Goal: Use online tool/utility: Utilize a website feature to perform a specific function

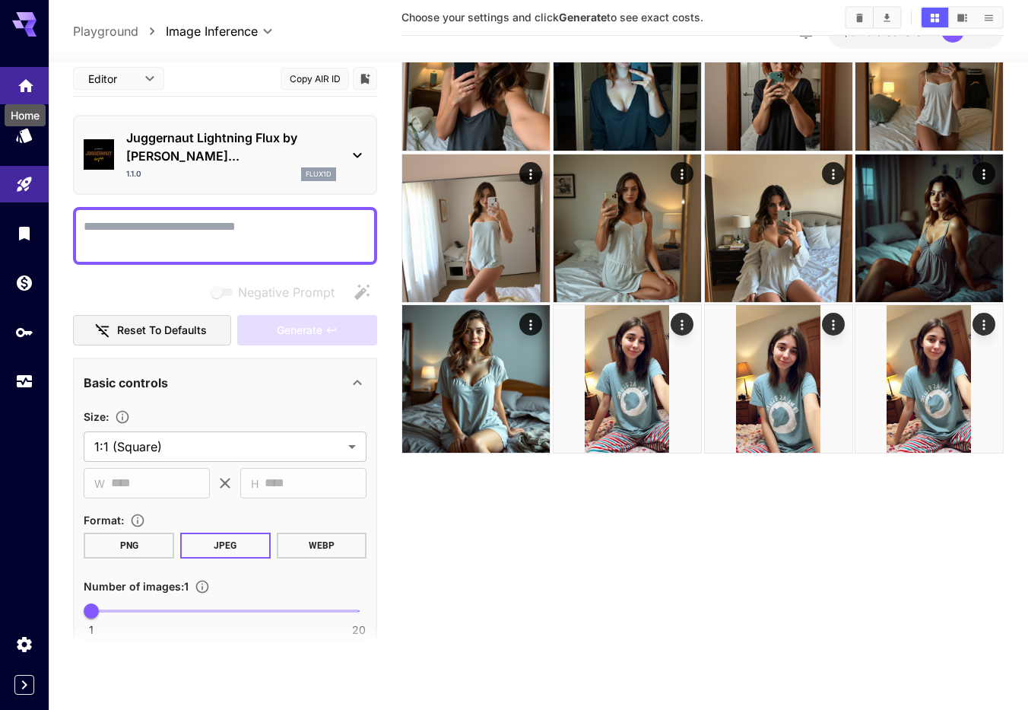
click at [27, 94] on div "Home" at bounding box center [25, 111] width 44 height 34
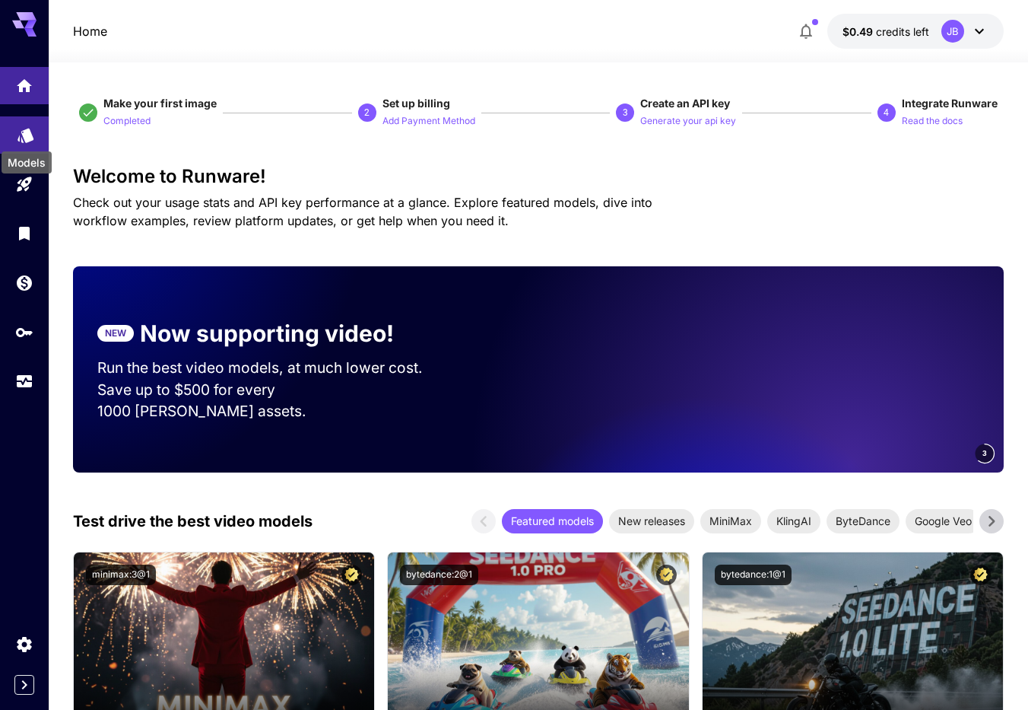
click at [30, 137] on icon "Models" at bounding box center [26, 130] width 18 height 18
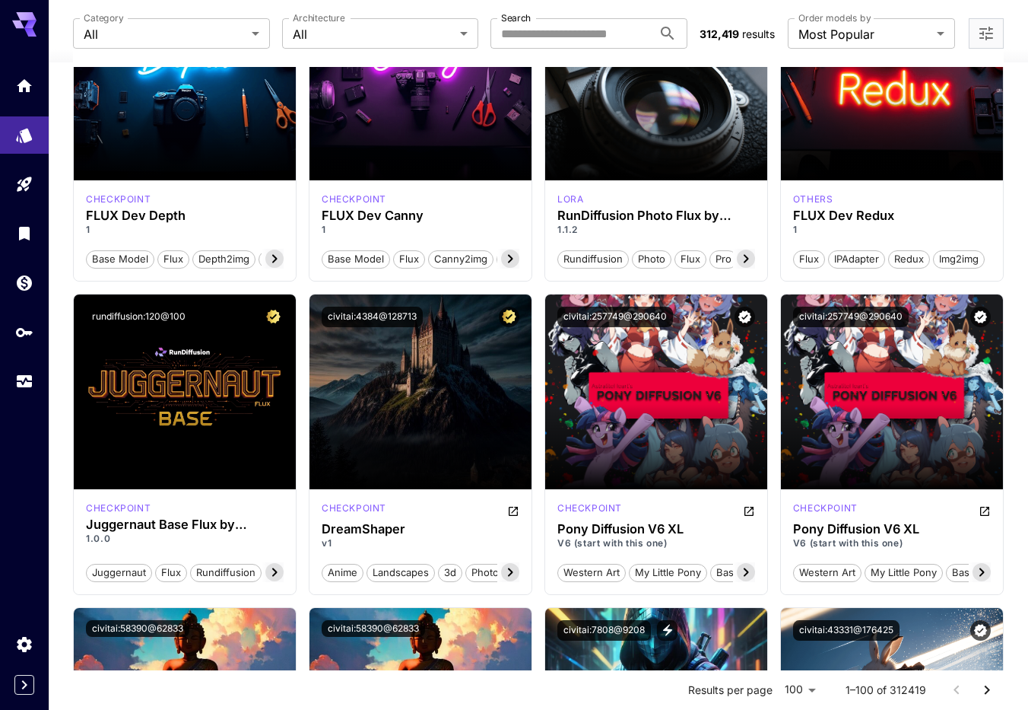
scroll to position [1574, 0]
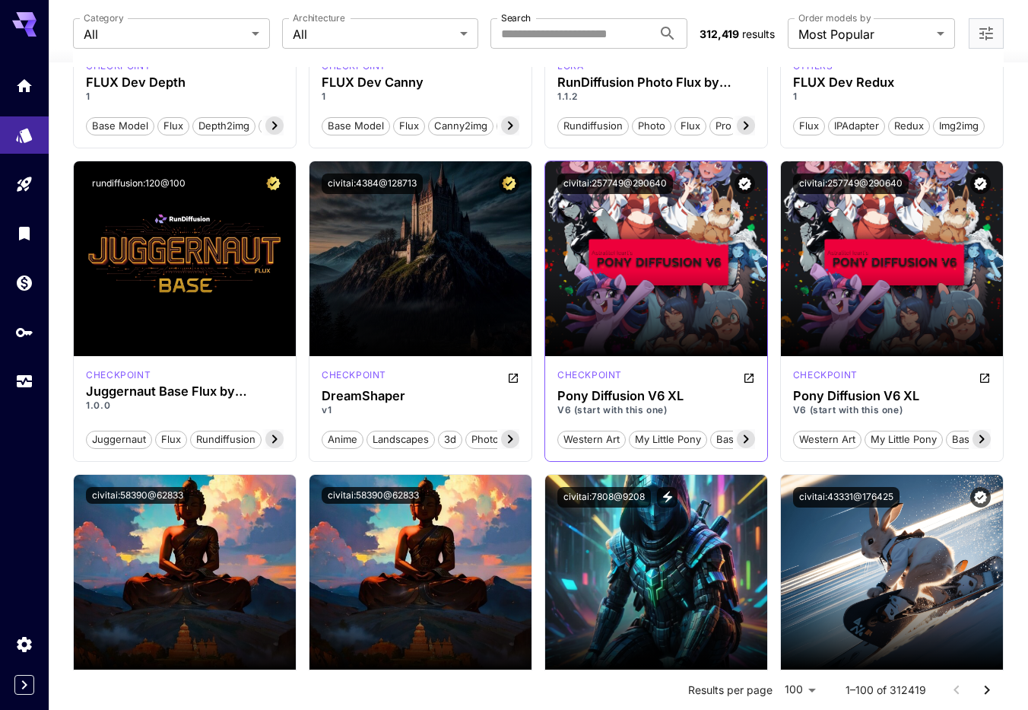
click at [744, 436] on icon at bounding box center [746, 439] width 18 height 18
click at [744, 436] on span "base model" at bounding box center [723, 439] width 67 height 15
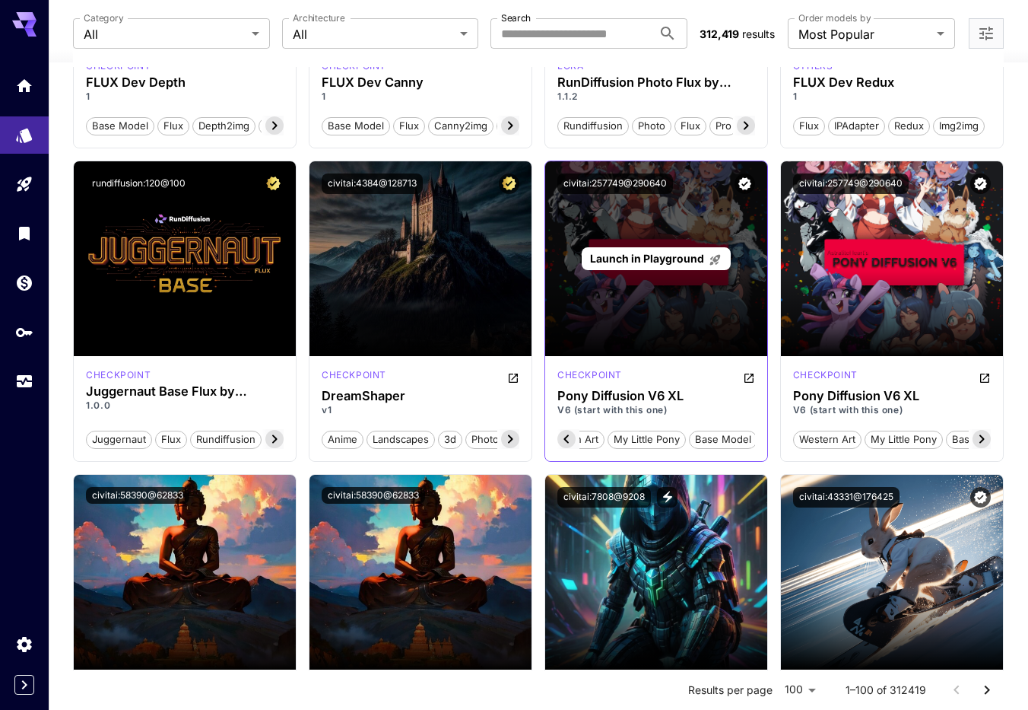
click at [687, 272] on div "Launch in Playground" at bounding box center [656, 258] width 222 height 195
click at [683, 257] on span "Launch in Playground" at bounding box center [647, 258] width 114 height 13
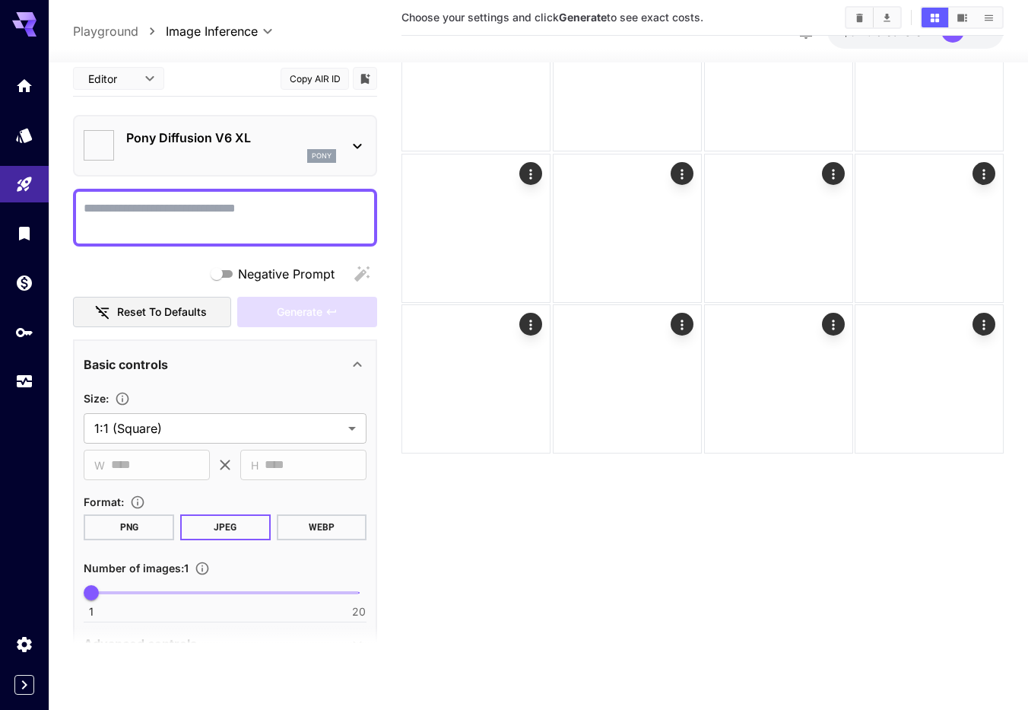
type input "*******"
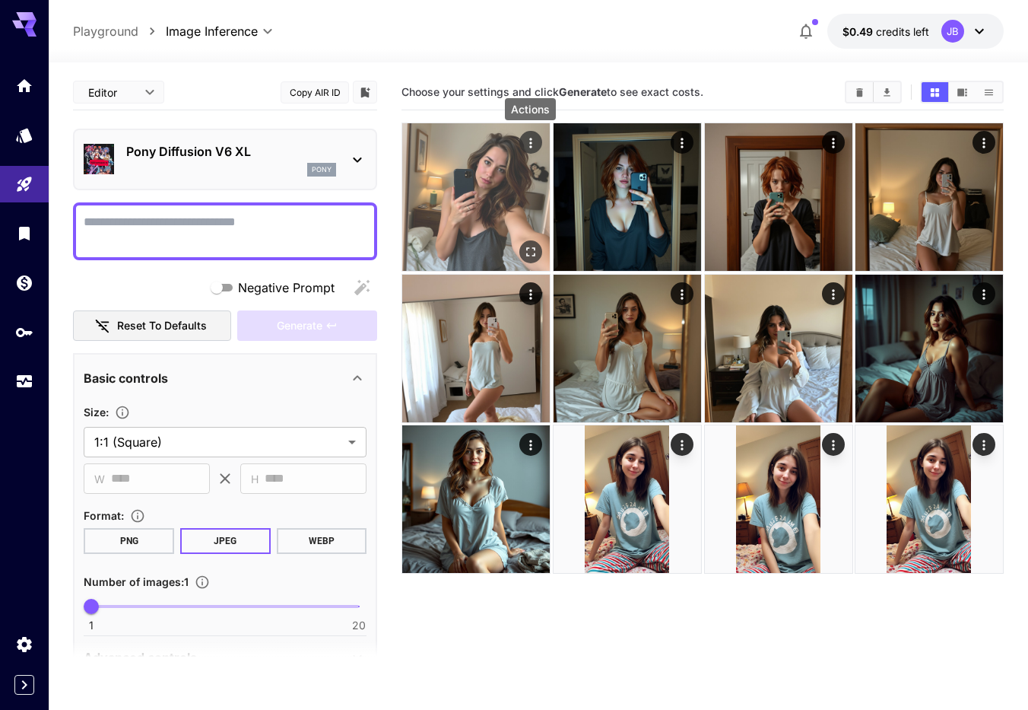
click at [528, 141] on icon "Actions" at bounding box center [530, 142] width 15 height 15
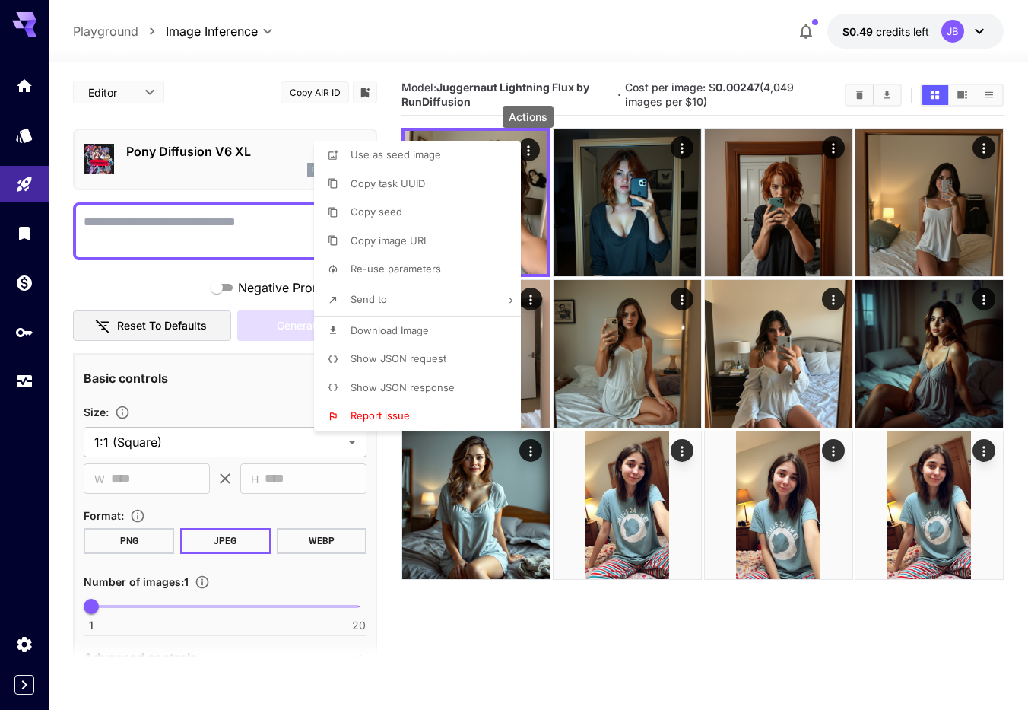
click at [415, 266] on span "Re-use parameters" at bounding box center [396, 268] width 90 height 12
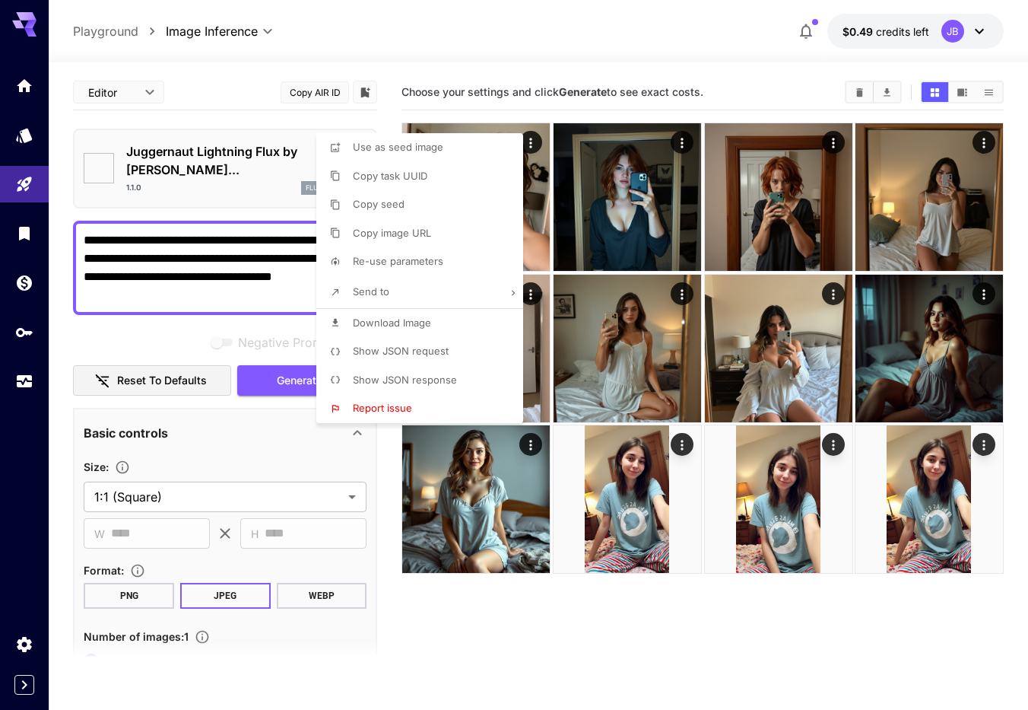
type textarea "**********"
type input "**********"
click at [275, 363] on div at bounding box center [514, 355] width 1028 height 710
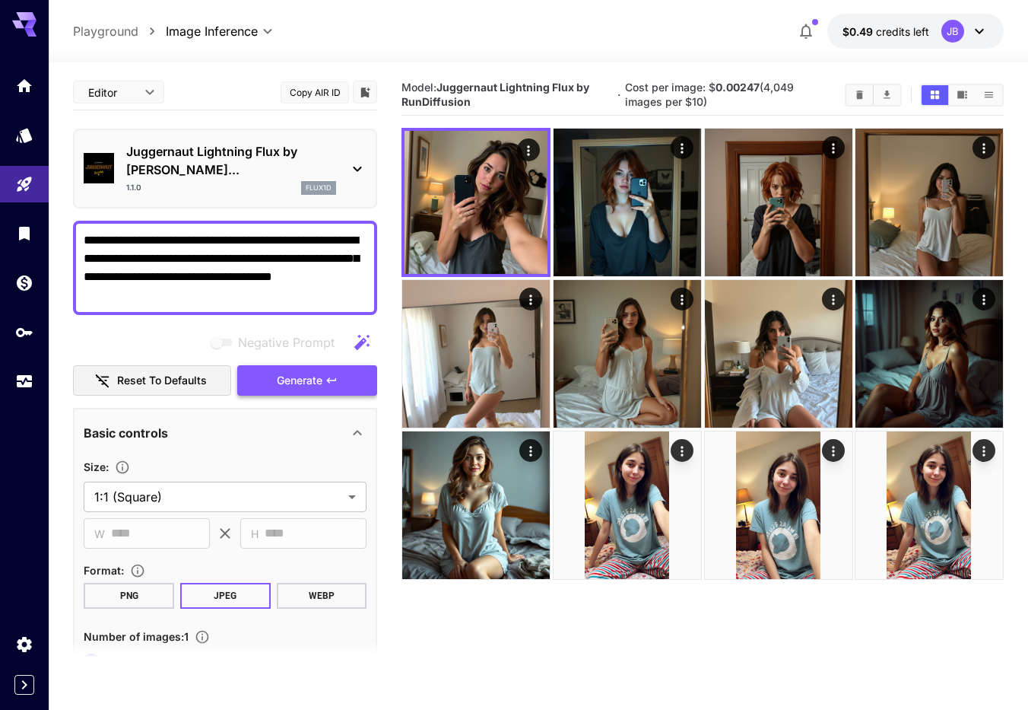
click at [292, 371] on span "Generate" at bounding box center [300, 380] width 46 height 19
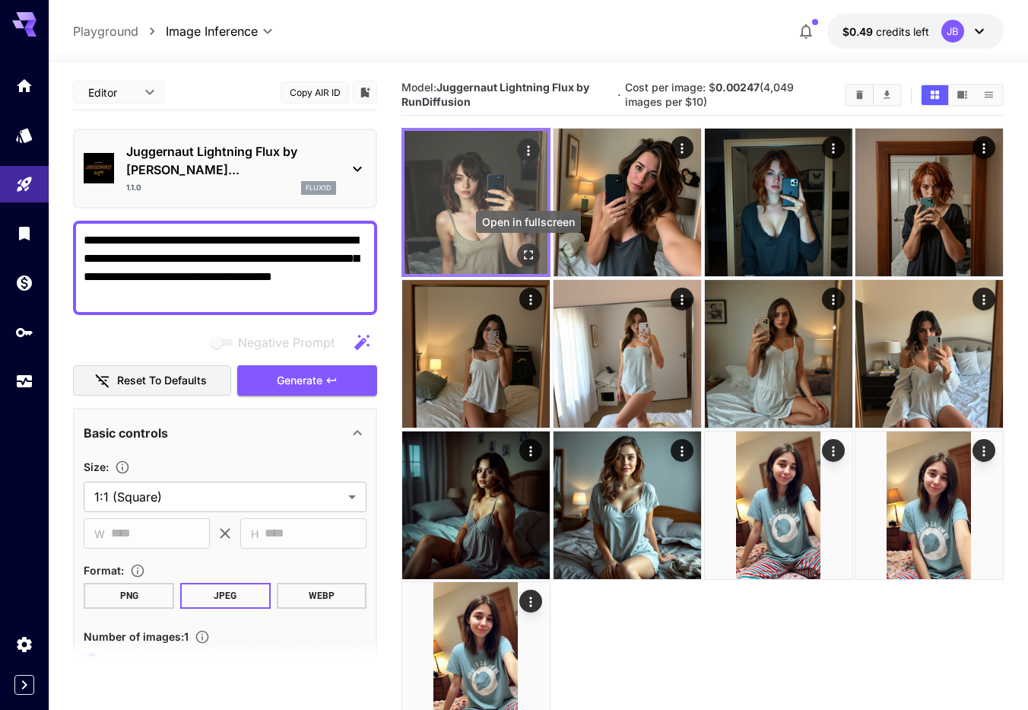
click at [527, 252] on icon "Open in fullscreen" at bounding box center [528, 254] width 15 height 15
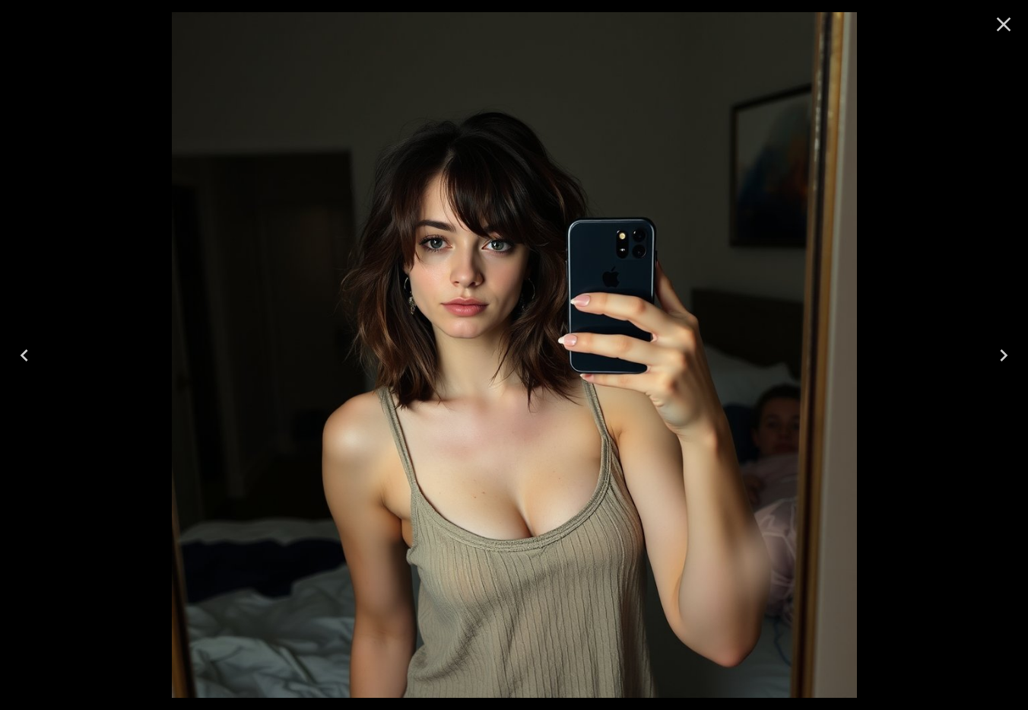
click at [1010, 33] on icon "Close" at bounding box center [1004, 24] width 24 height 24
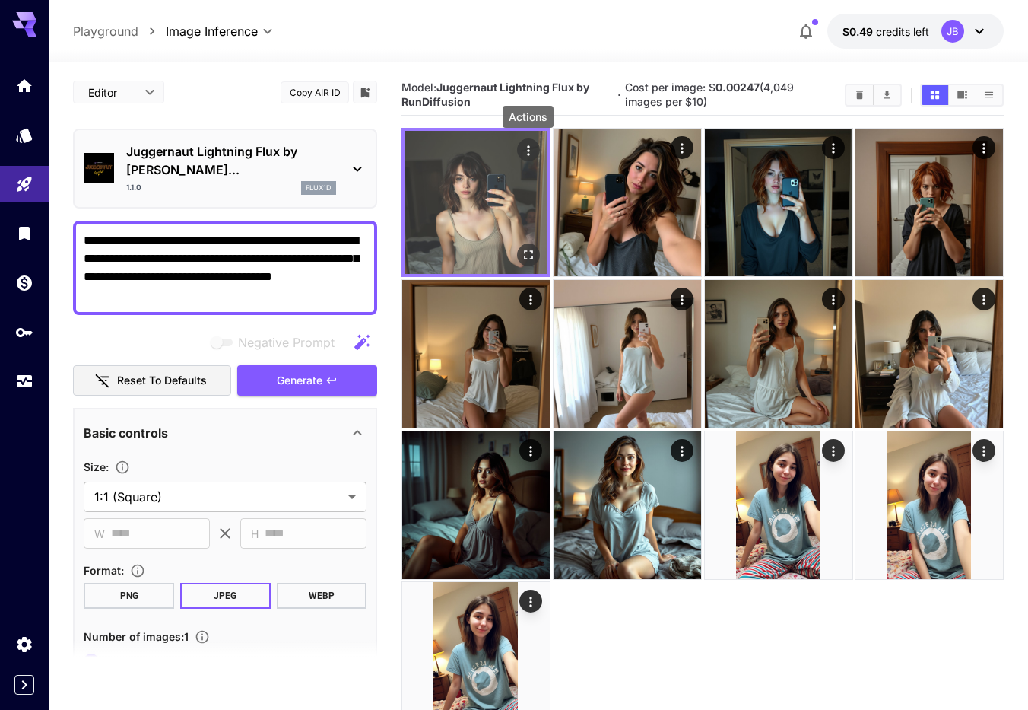
click at [530, 155] on icon "Actions" at bounding box center [528, 150] width 15 height 15
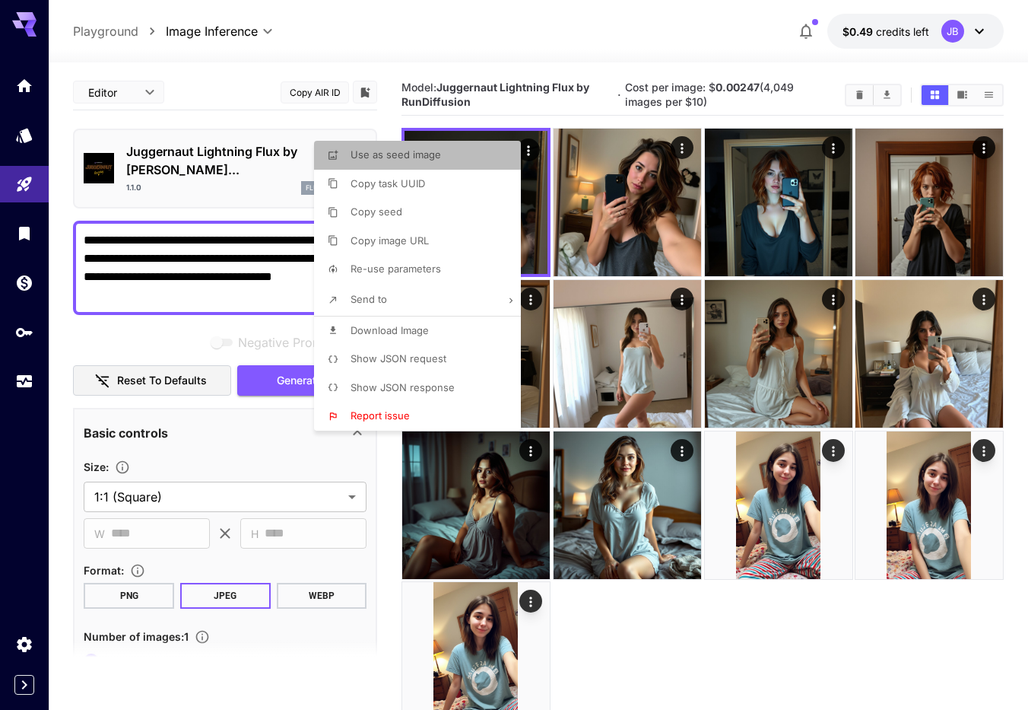
click at [427, 160] on span "Use as seed image" at bounding box center [396, 154] width 90 height 12
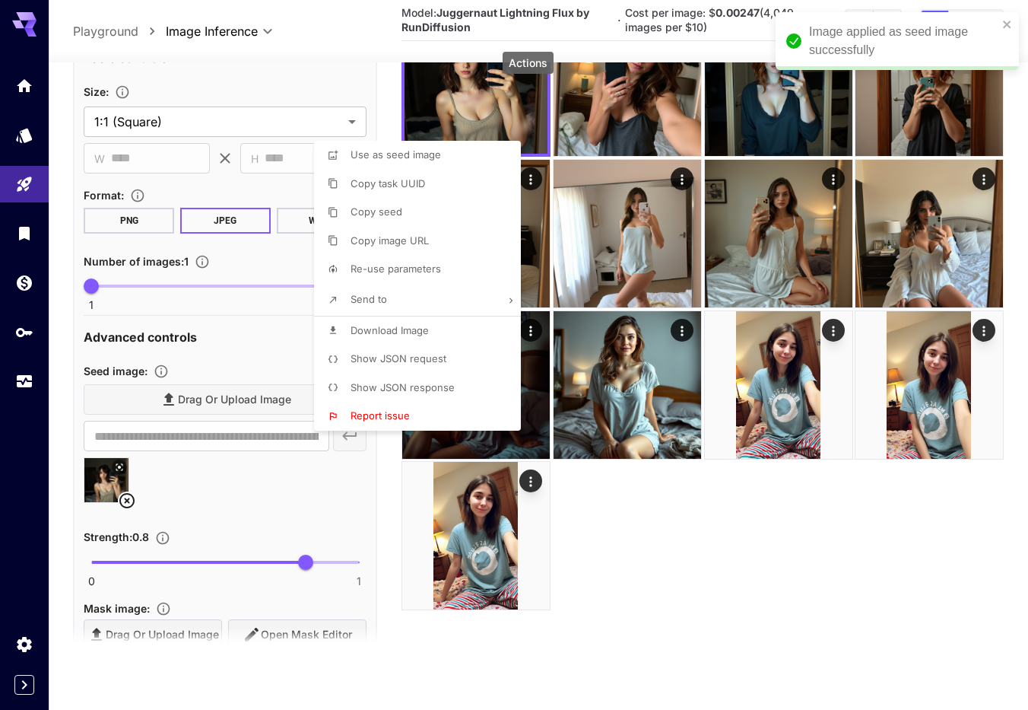
scroll to position [362, 0]
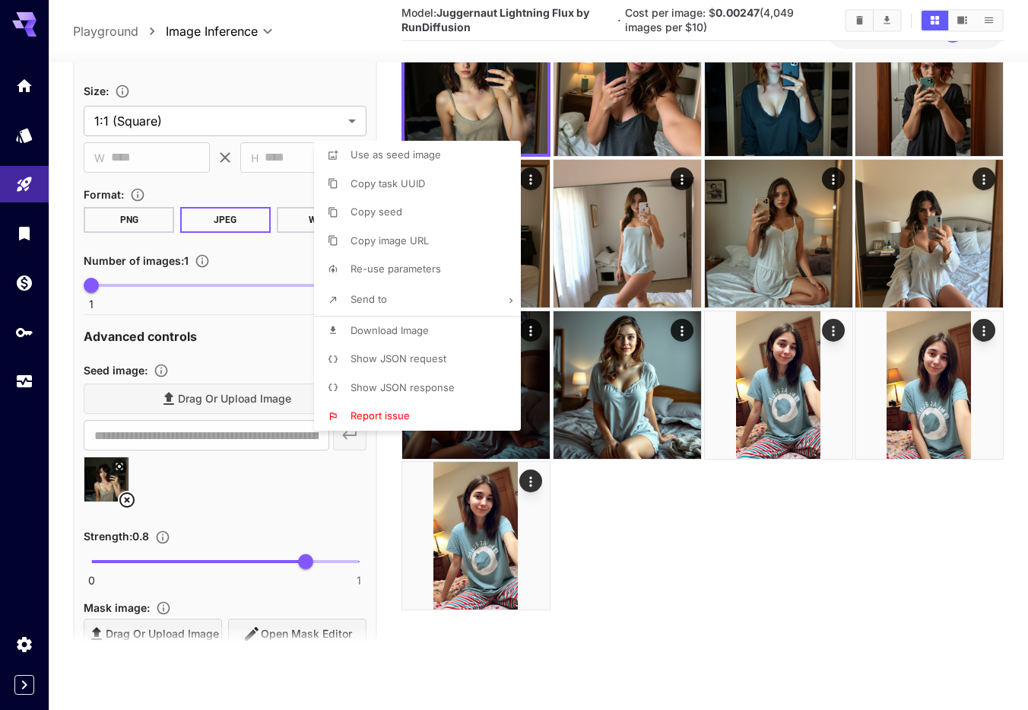
click at [338, 510] on div at bounding box center [514, 355] width 1028 height 710
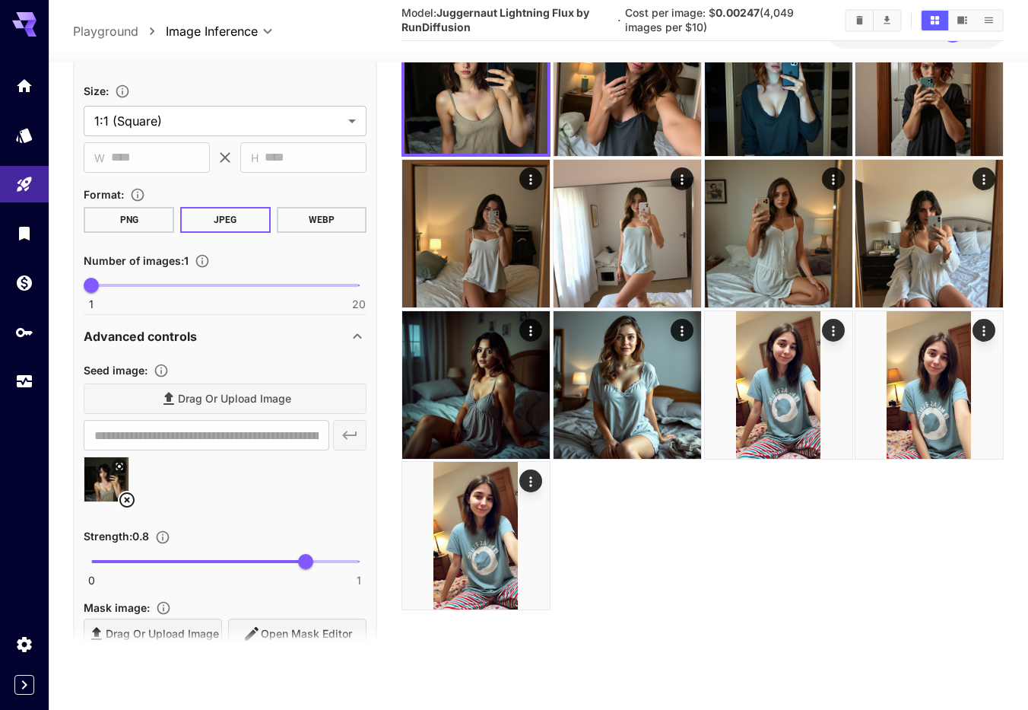
scroll to position [0, 0]
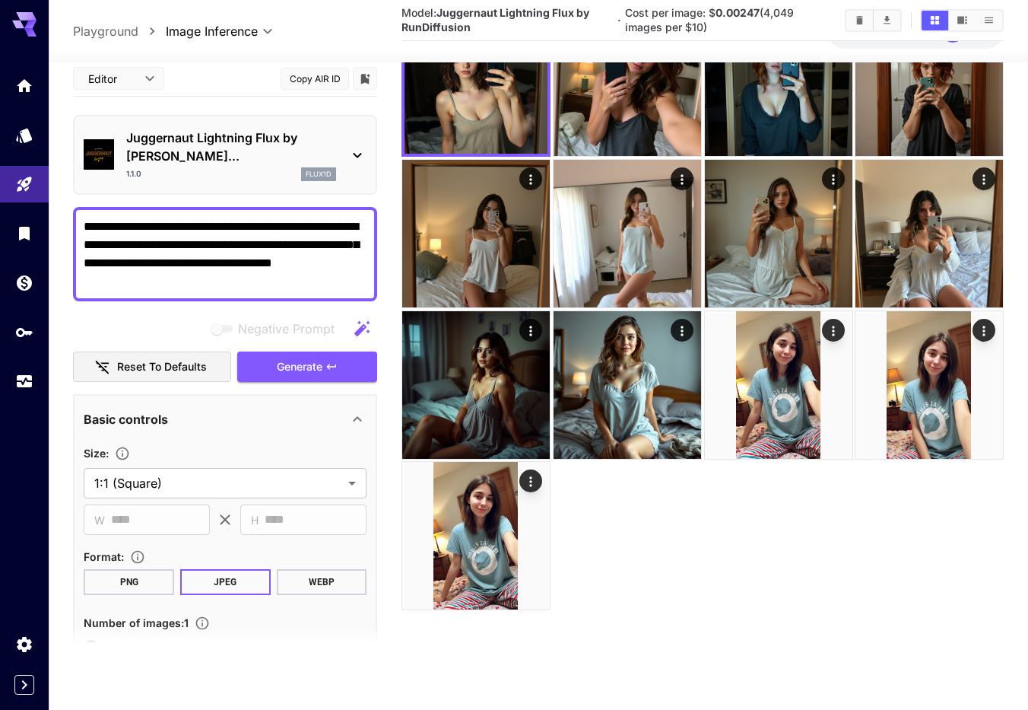
drag, startPoint x: 95, startPoint y: 631, endPoint x: 117, endPoint y: 631, distance: 22.1
click at [117, 631] on section at bounding box center [225, 645] width 304 height 38
click at [121, 626] on section at bounding box center [225, 645] width 304 height 38
drag, startPoint x: 178, startPoint y: 626, endPoint x: 301, endPoint y: 608, distance: 124.5
click at [303, 610] on section "**********" at bounding box center [225, 362] width 304 height 603
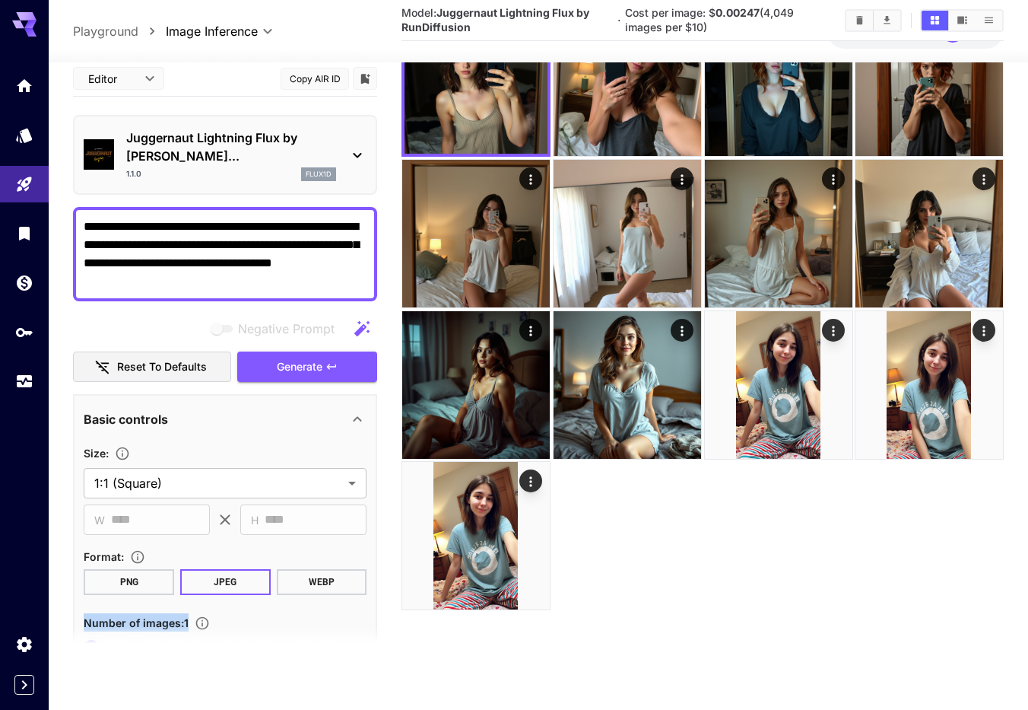
scroll to position [260, 0]
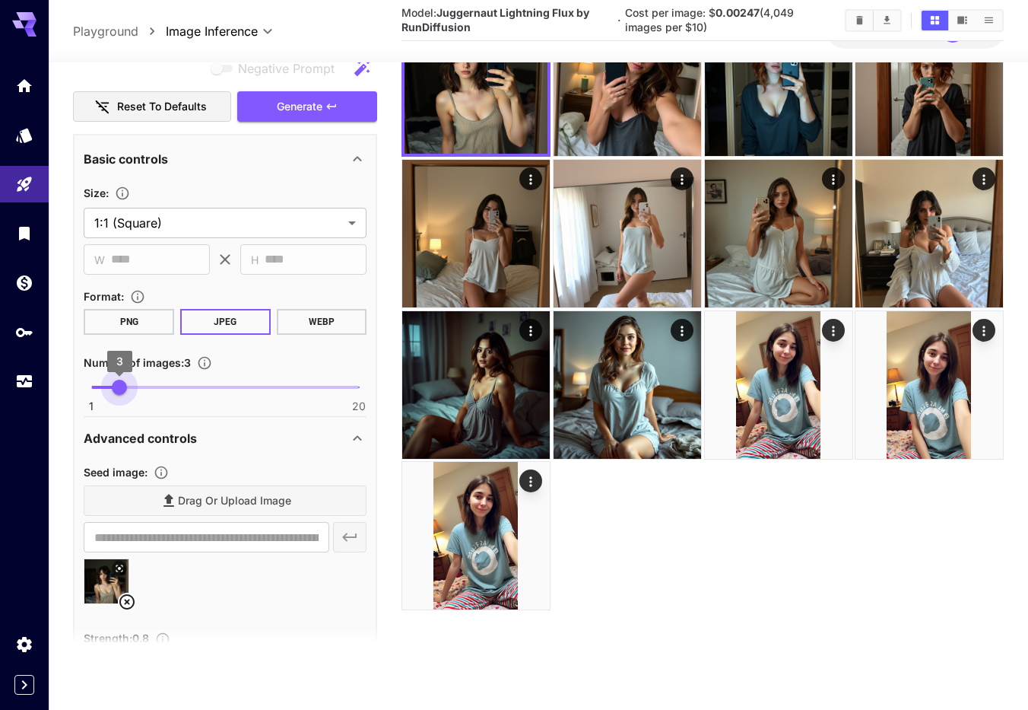
type input "*"
drag, startPoint x: 88, startPoint y: 370, endPoint x: 130, endPoint y: 374, distance: 42.1
click at [130, 379] on span "4" at bounding box center [133, 386] width 15 height 15
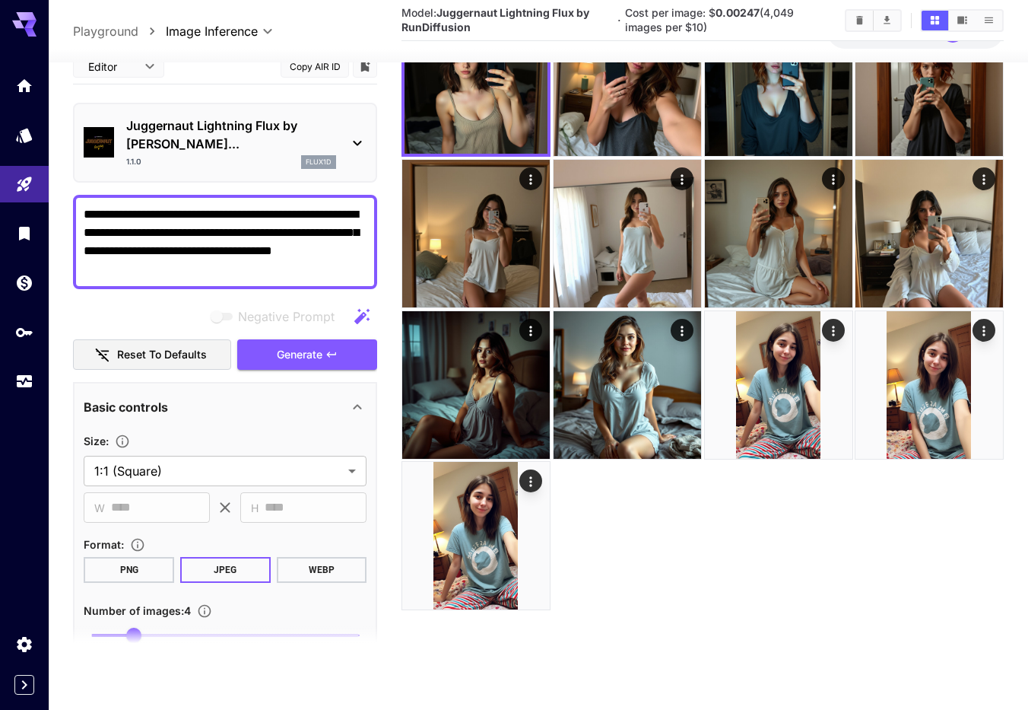
scroll to position [0, 0]
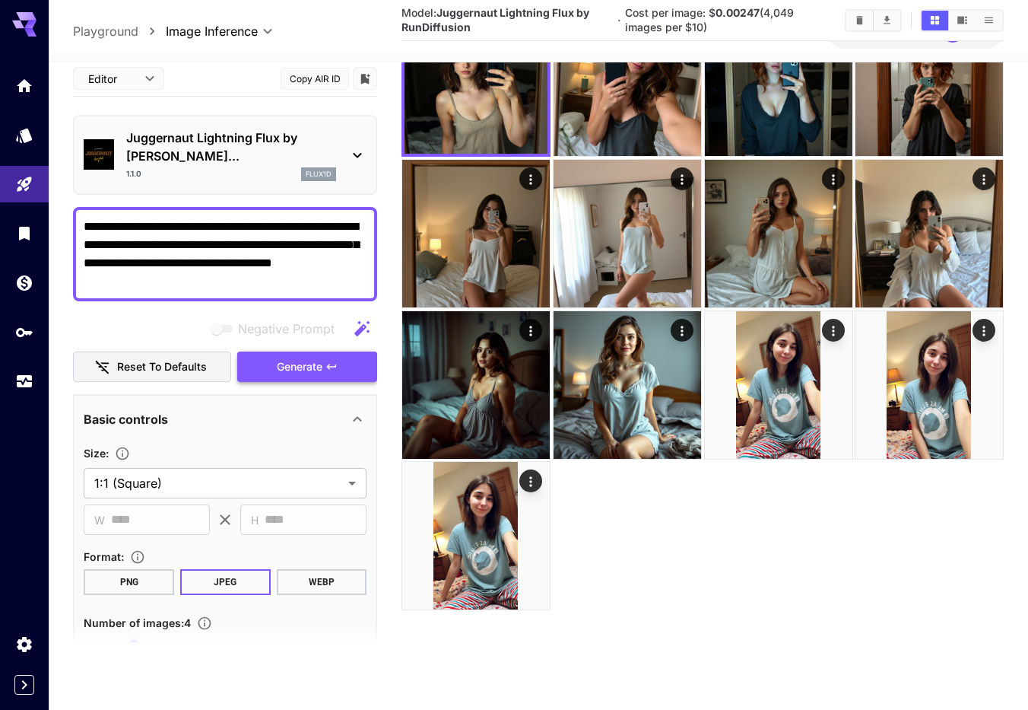
click at [326, 341] on div "Negative Prompt Reset to defaults Generate" at bounding box center [225, 347] width 304 height 69
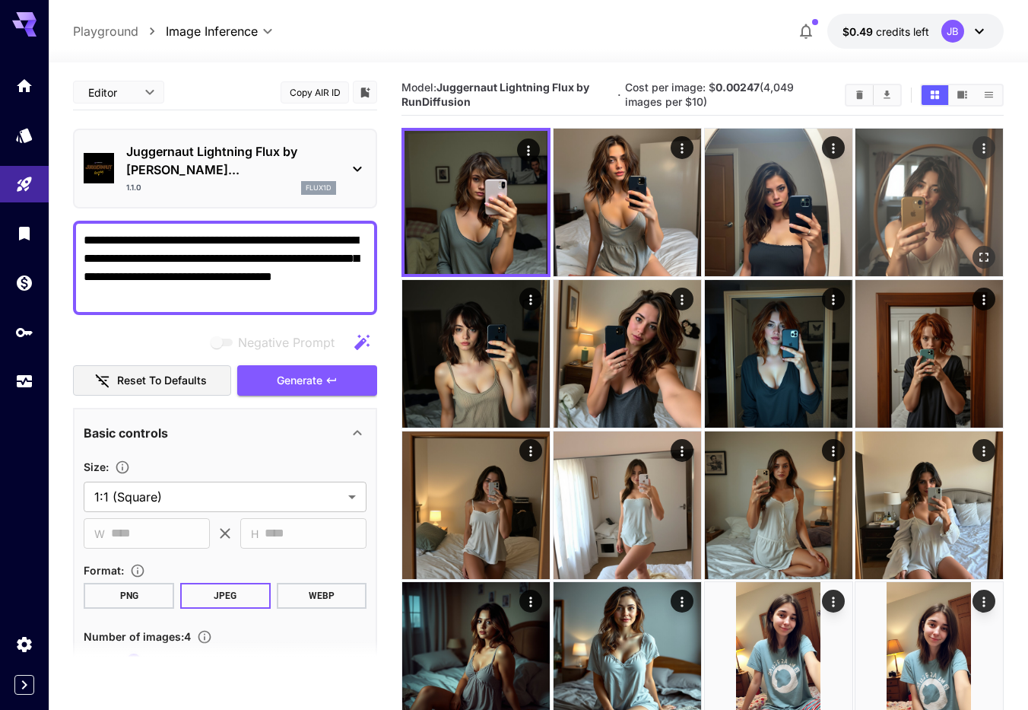
click at [936, 229] on img at bounding box center [930, 203] width 148 height 148
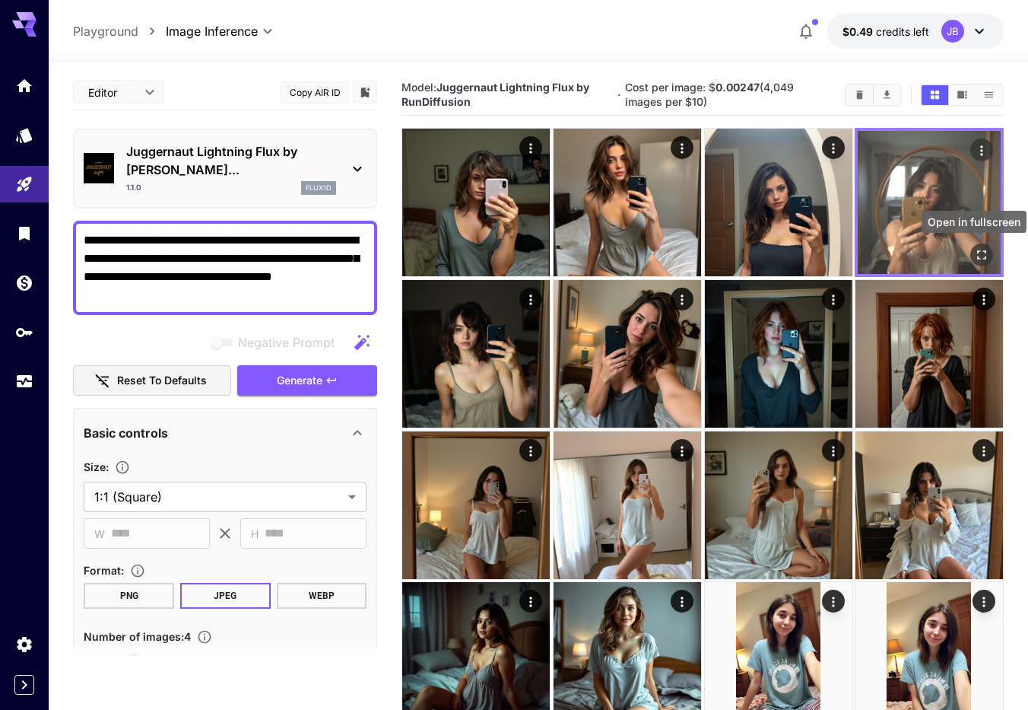
click at [986, 261] on icon "Open in fullscreen" at bounding box center [981, 254] width 15 height 15
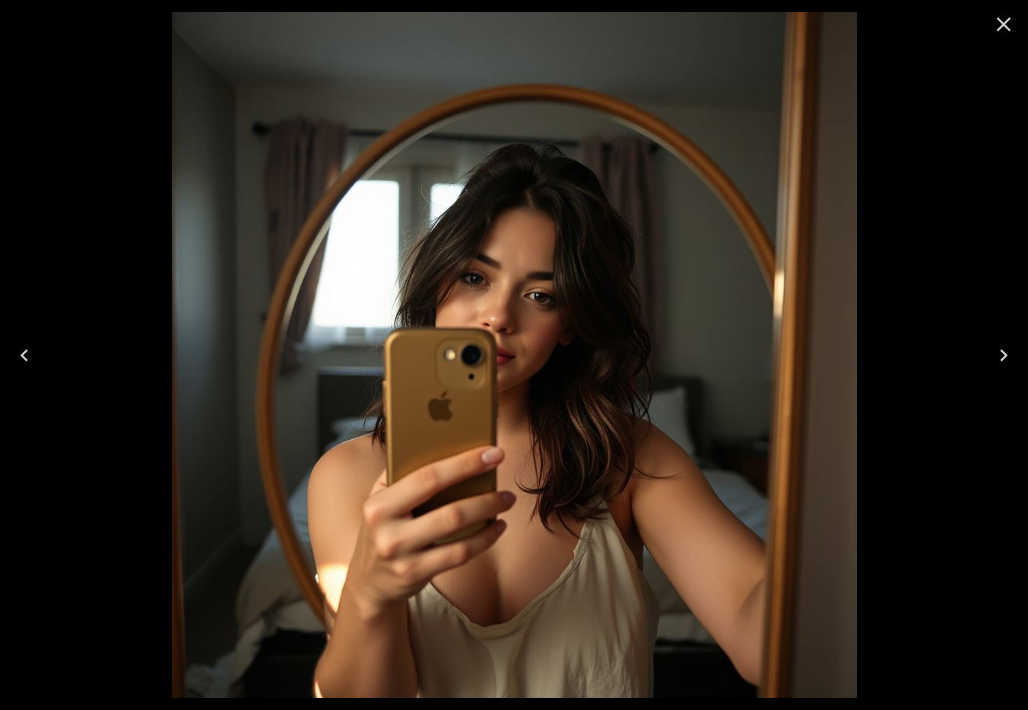
click at [27, 356] on icon "Previous" at bounding box center [24, 355] width 24 height 24
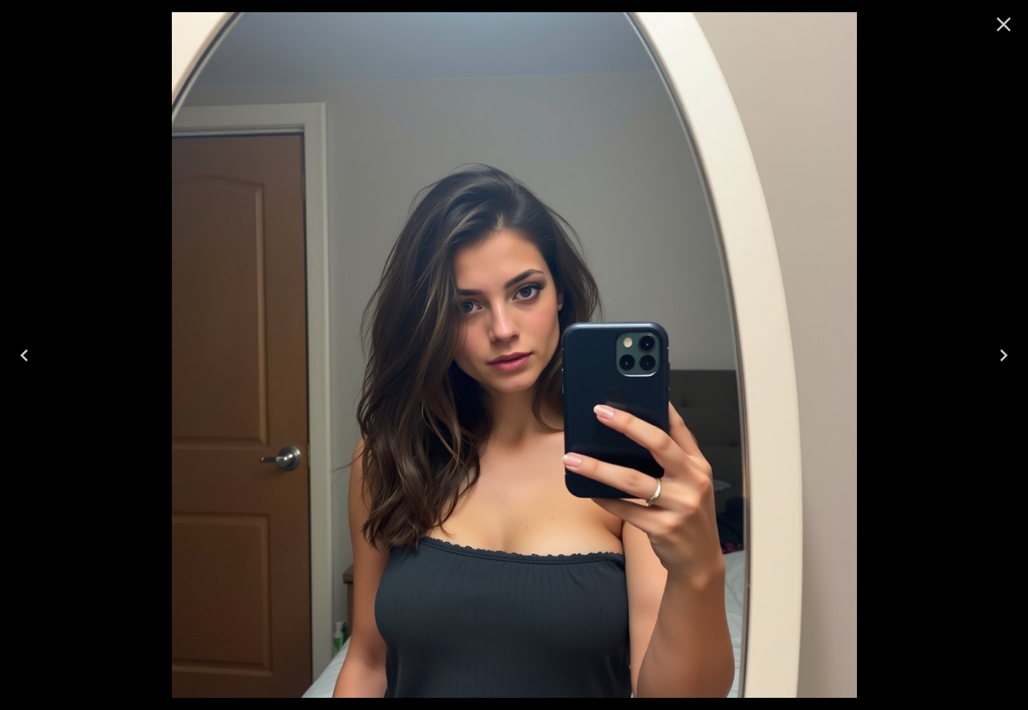
click at [27, 356] on icon "Previous" at bounding box center [24, 355] width 24 height 24
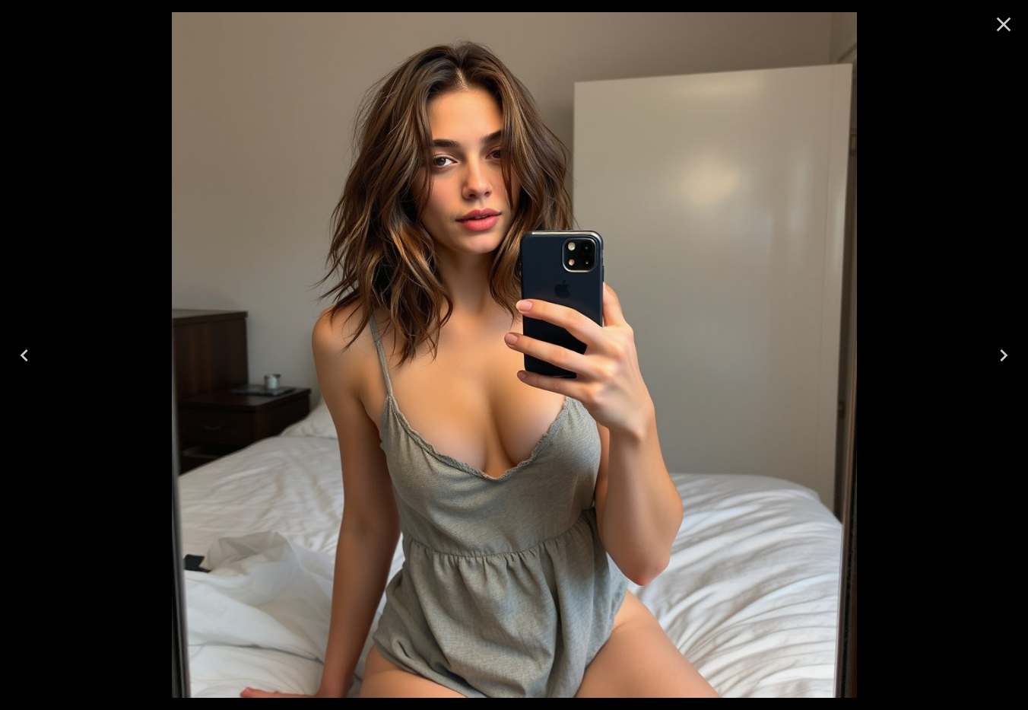
click at [27, 356] on icon "Previous" at bounding box center [24, 355] width 24 height 24
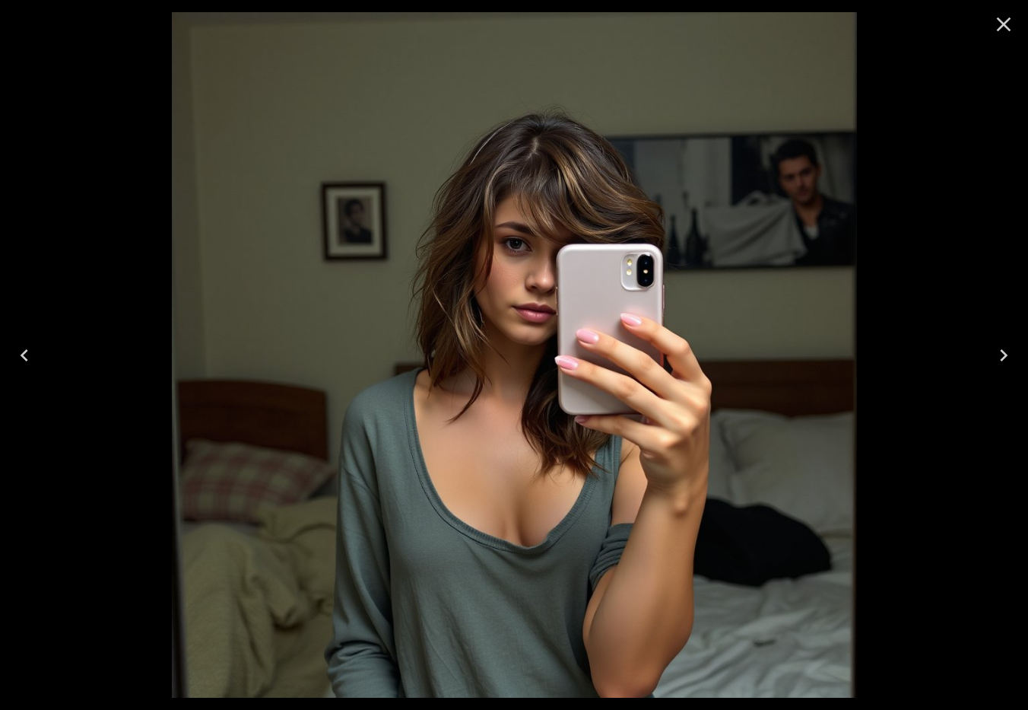
click at [27, 356] on icon "Previous" at bounding box center [24, 355] width 24 height 24
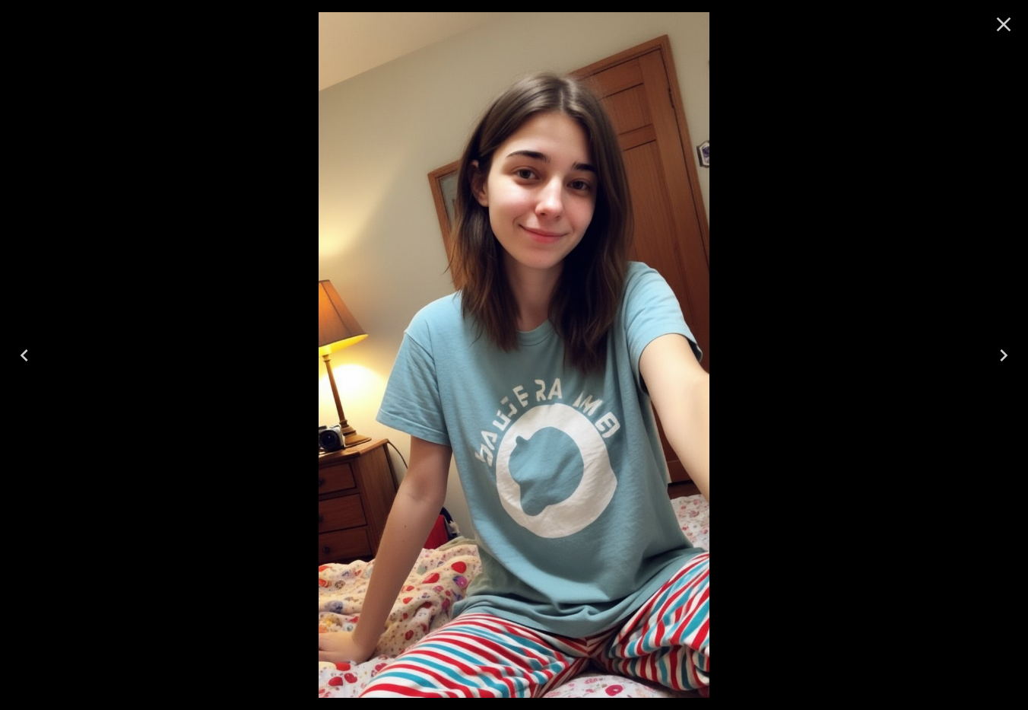
click at [27, 356] on icon "Previous" at bounding box center [24, 355] width 24 height 24
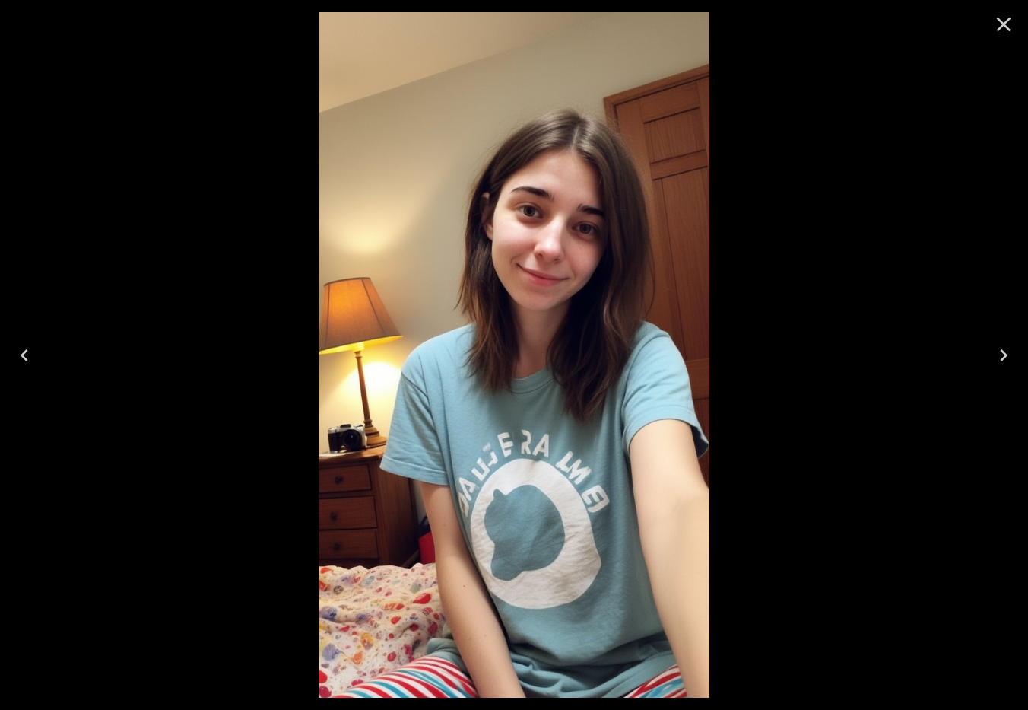
click at [1002, 24] on icon "Close" at bounding box center [1004, 24] width 14 height 14
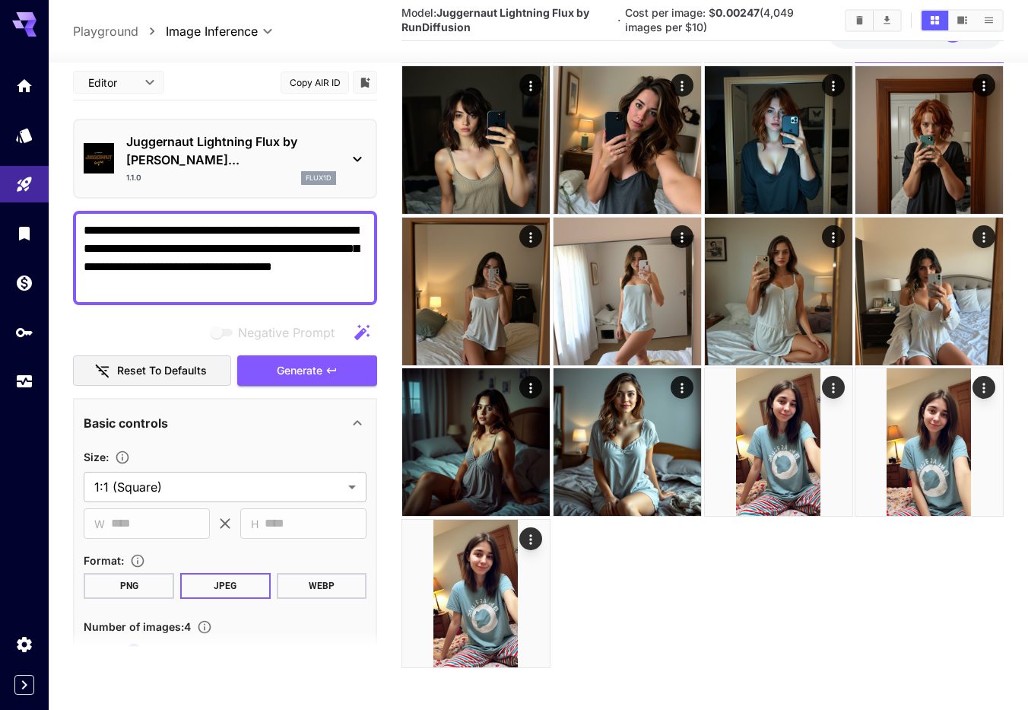
scroll to position [217, 0]
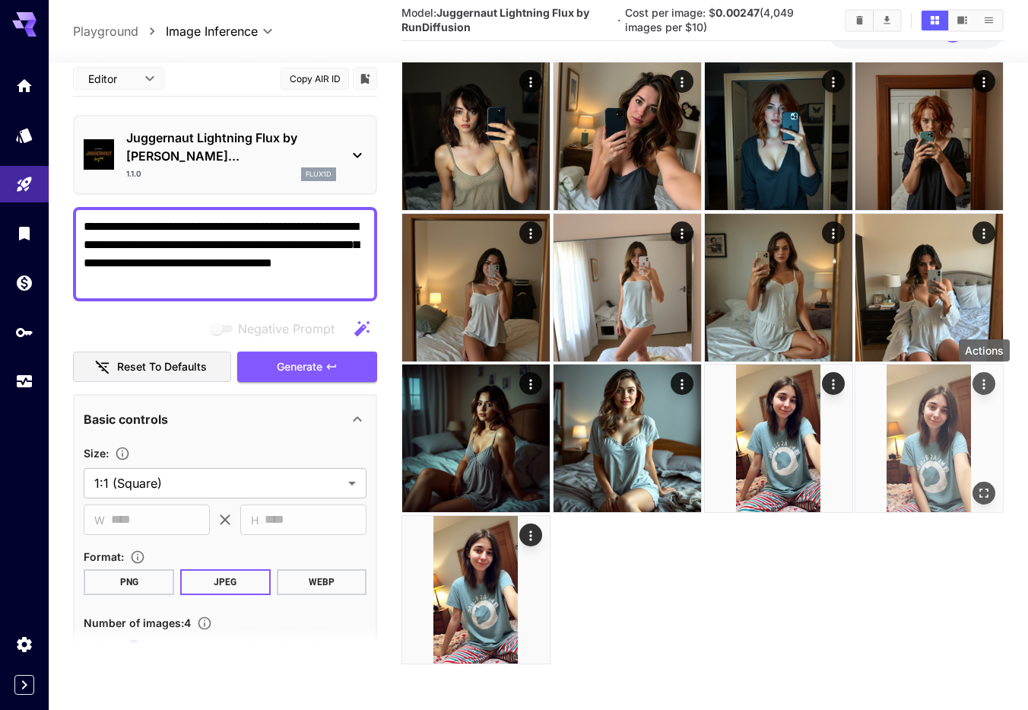
click at [990, 389] on icon "Actions" at bounding box center [983, 383] width 15 height 15
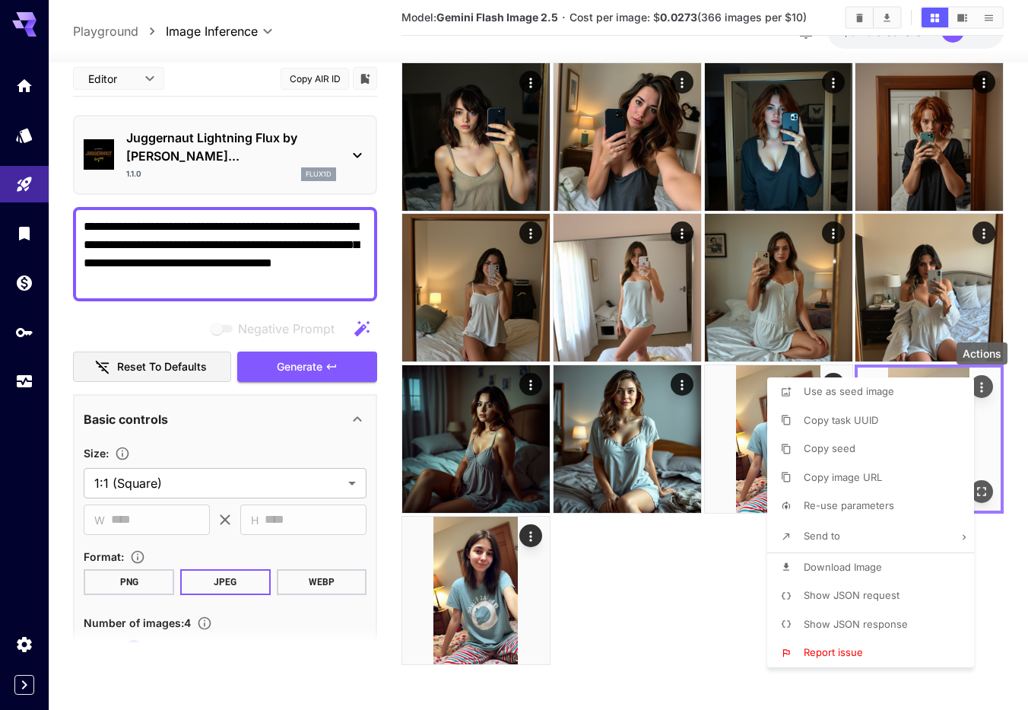
scroll to position [211, 0]
click at [874, 394] on span "Use as seed image" at bounding box center [849, 391] width 90 height 12
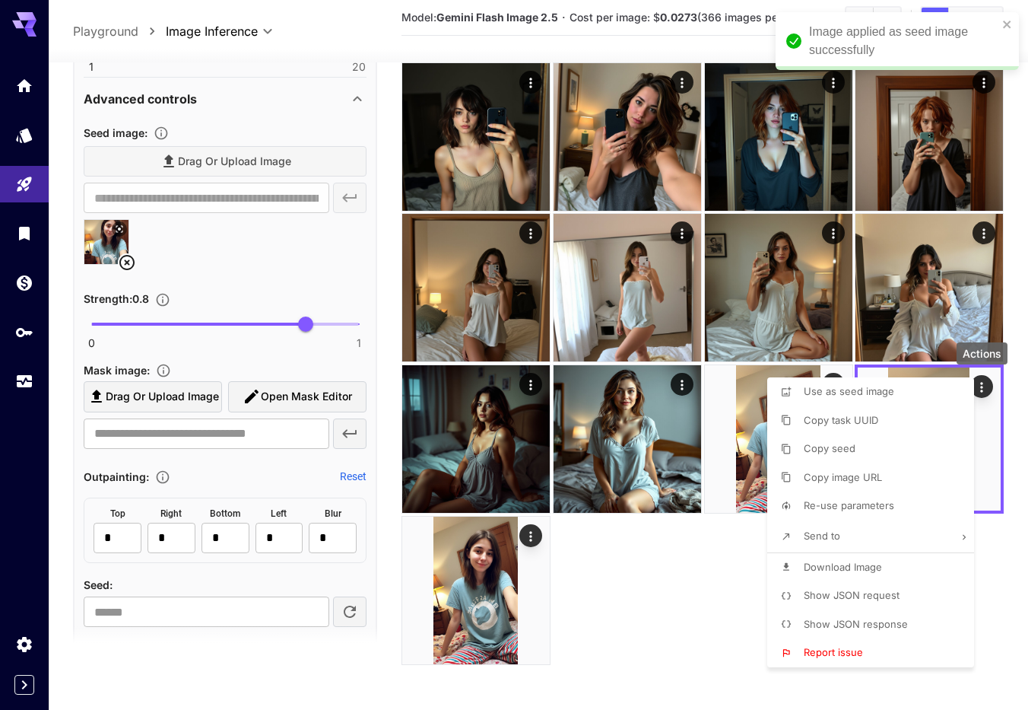
scroll to position [600, 0]
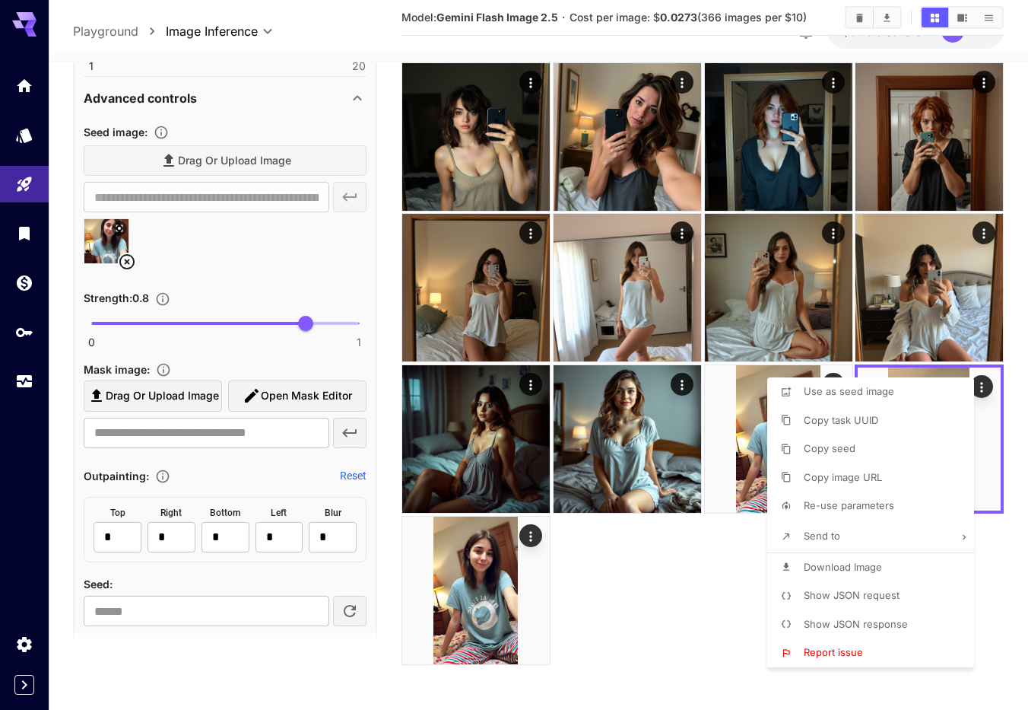
drag, startPoint x: 306, startPoint y: 646, endPoint x: 315, endPoint y: 638, distance: 11.9
click at [308, 643] on div at bounding box center [514, 355] width 1028 height 710
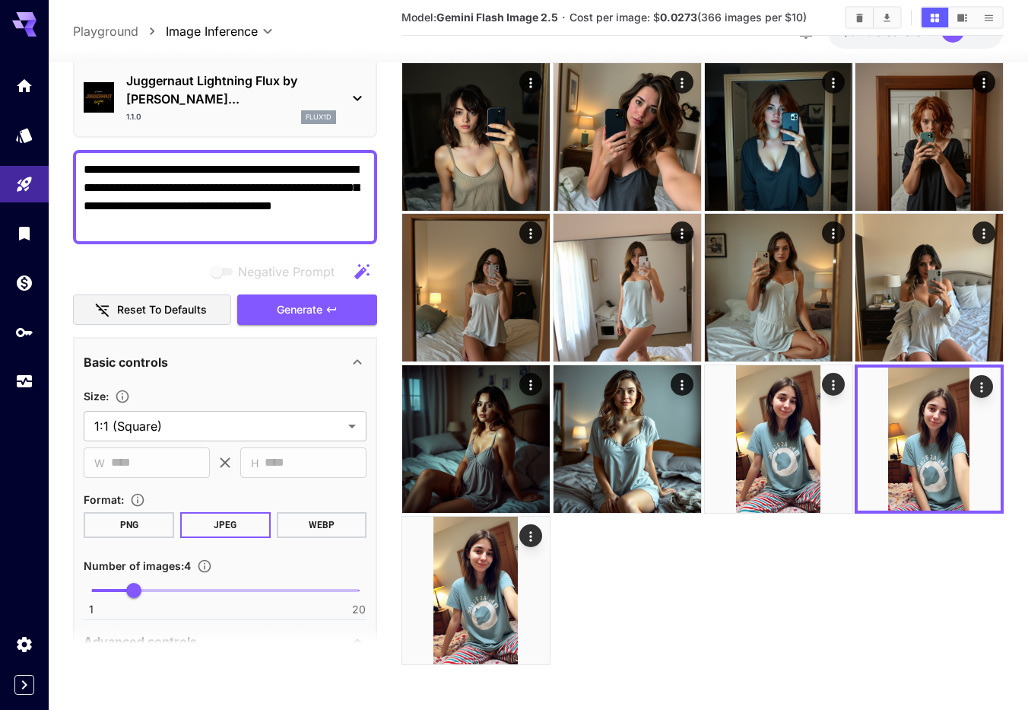
scroll to position [0, 0]
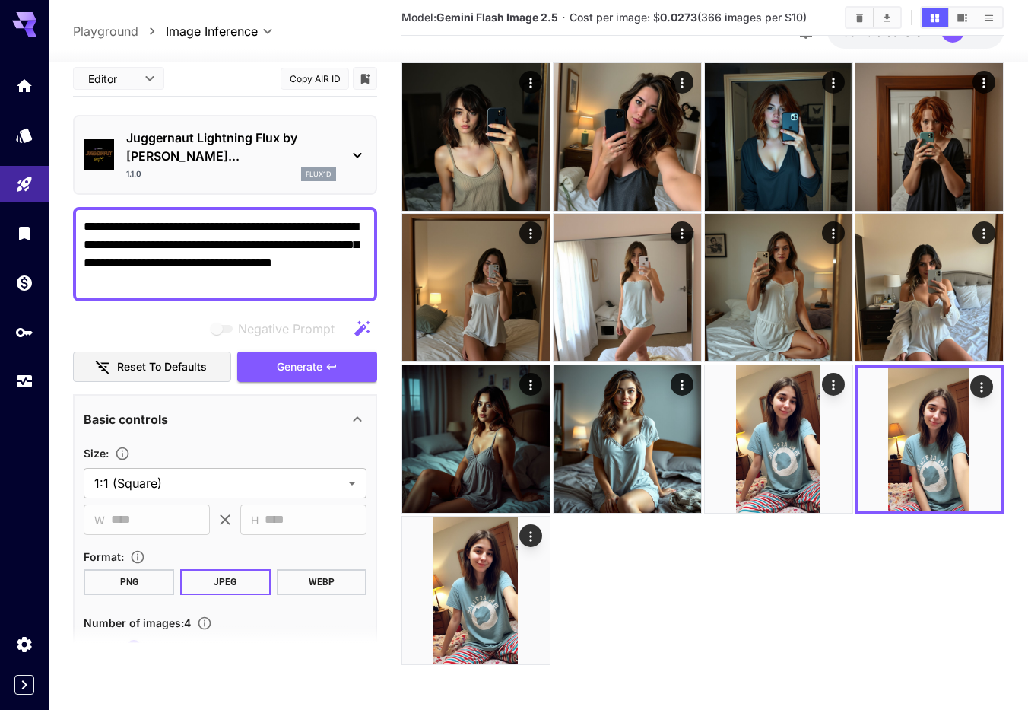
drag, startPoint x: 114, startPoint y: 246, endPoint x: 85, endPoint y: 247, distance: 28.9
click at [86, 246] on textarea "**********" at bounding box center [225, 253] width 283 height 73
type textarea "**********"
click at [324, 336] on div "Negative Prompt Reset to defaults Generate" at bounding box center [225, 347] width 304 height 69
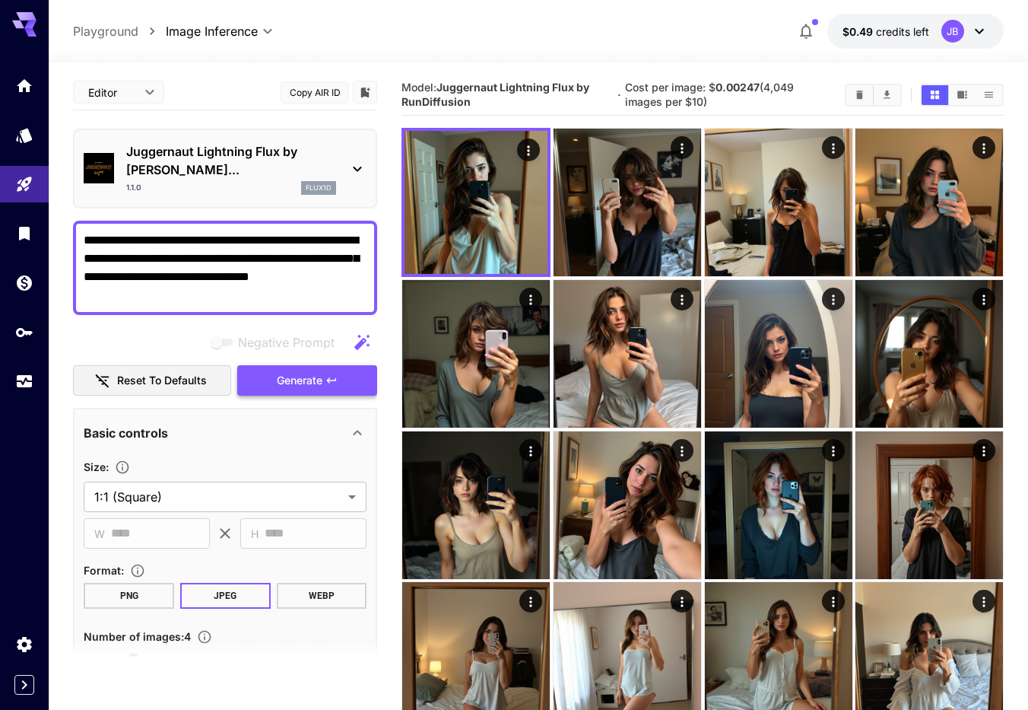
click at [310, 371] on span "Generate" at bounding box center [300, 380] width 46 height 19
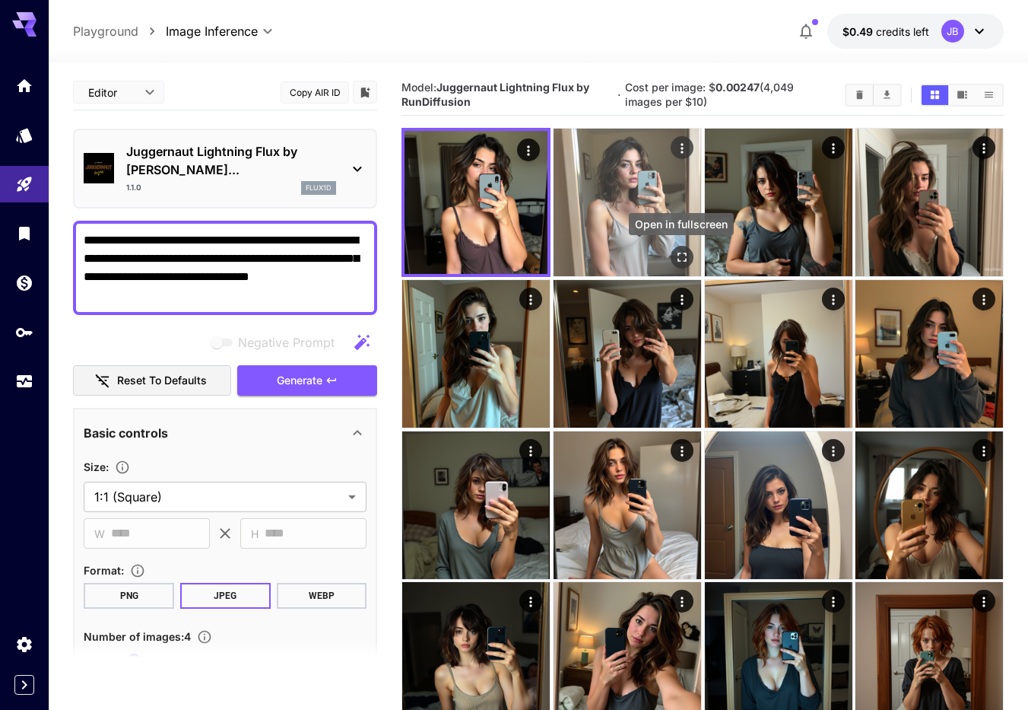
click at [680, 253] on icon "Open in fullscreen" at bounding box center [682, 256] width 9 height 9
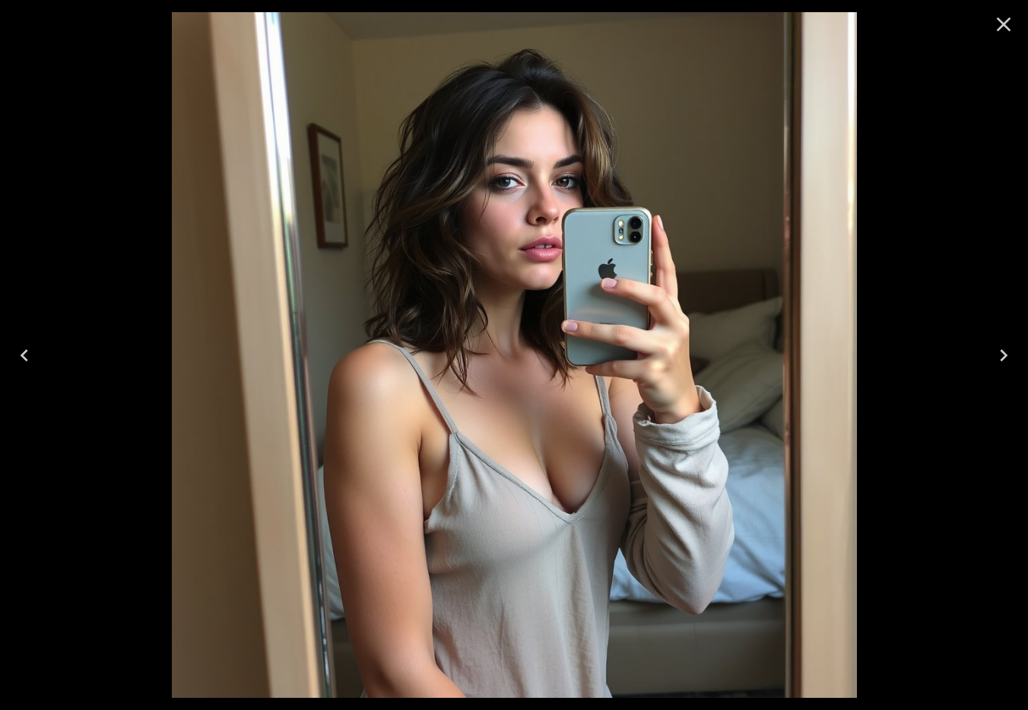
click at [1007, 357] on icon "Next" at bounding box center [1004, 355] width 24 height 24
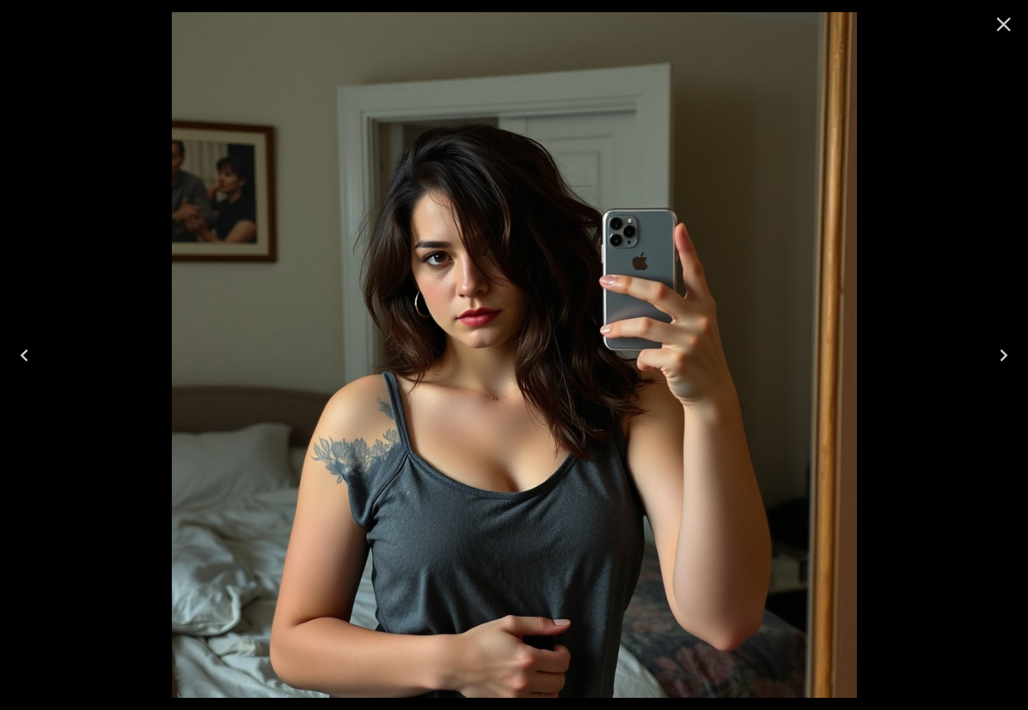
click at [1007, 357] on icon "Next" at bounding box center [1004, 355] width 24 height 24
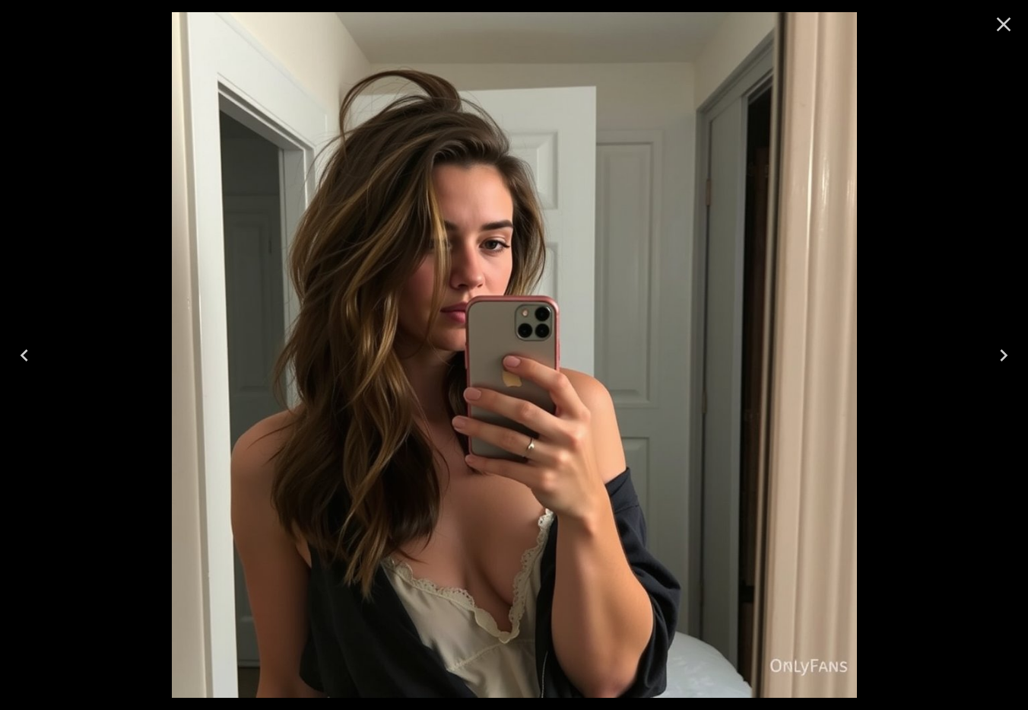
click at [1007, 357] on icon "Next" at bounding box center [1004, 355] width 24 height 24
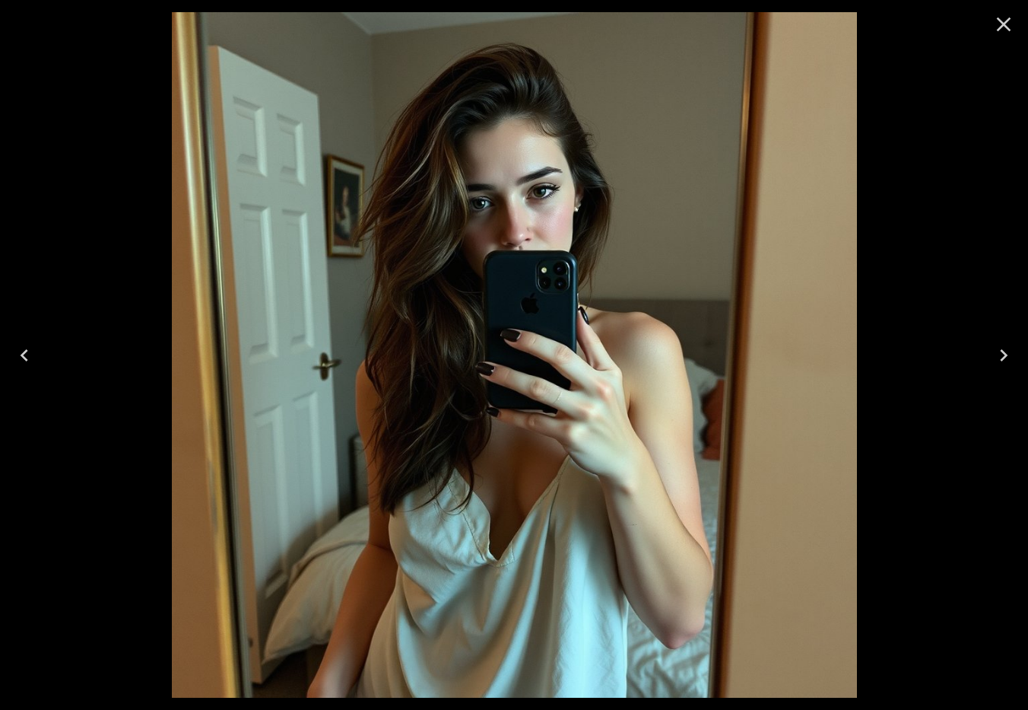
click at [1006, 357] on icon "Next" at bounding box center [1004, 355] width 24 height 24
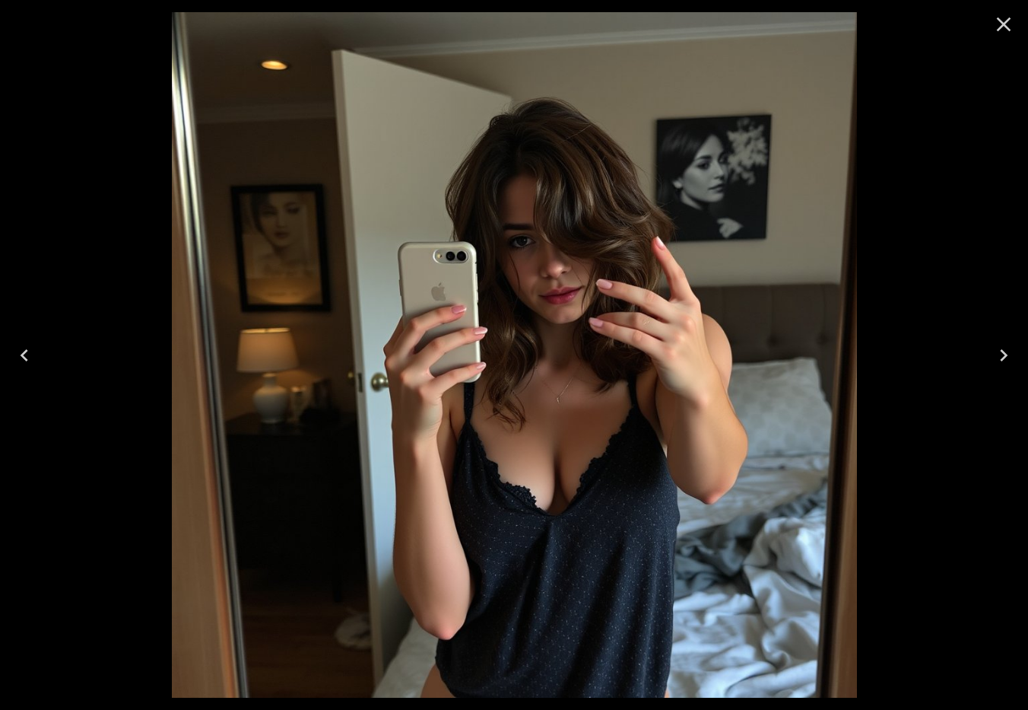
click at [1010, 33] on icon "Close" at bounding box center [1004, 24] width 24 height 24
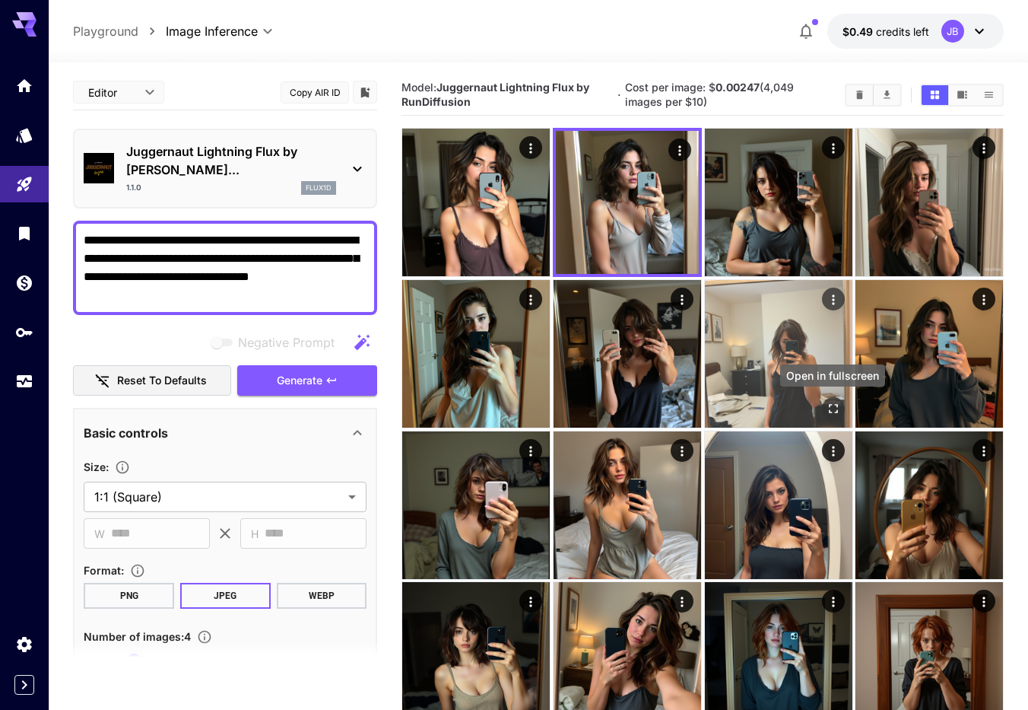
click at [834, 410] on icon "Open in fullscreen" at bounding box center [832, 408] width 15 height 15
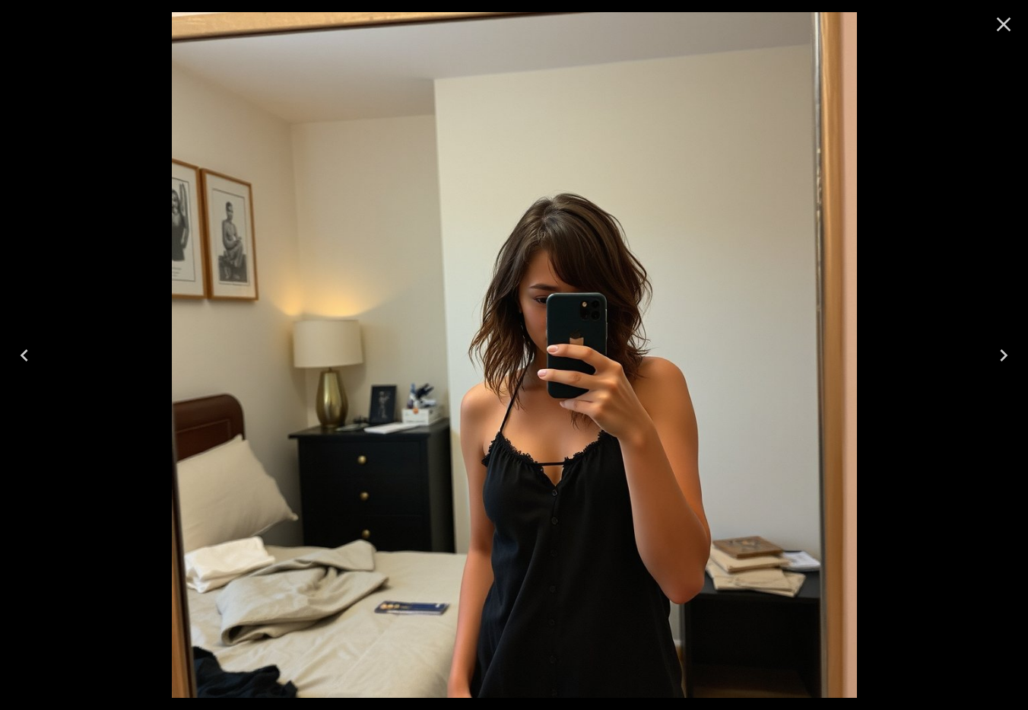
click at [1002, 358] on icon "Next" at bounding box center [1004, 355] width 24 height 24
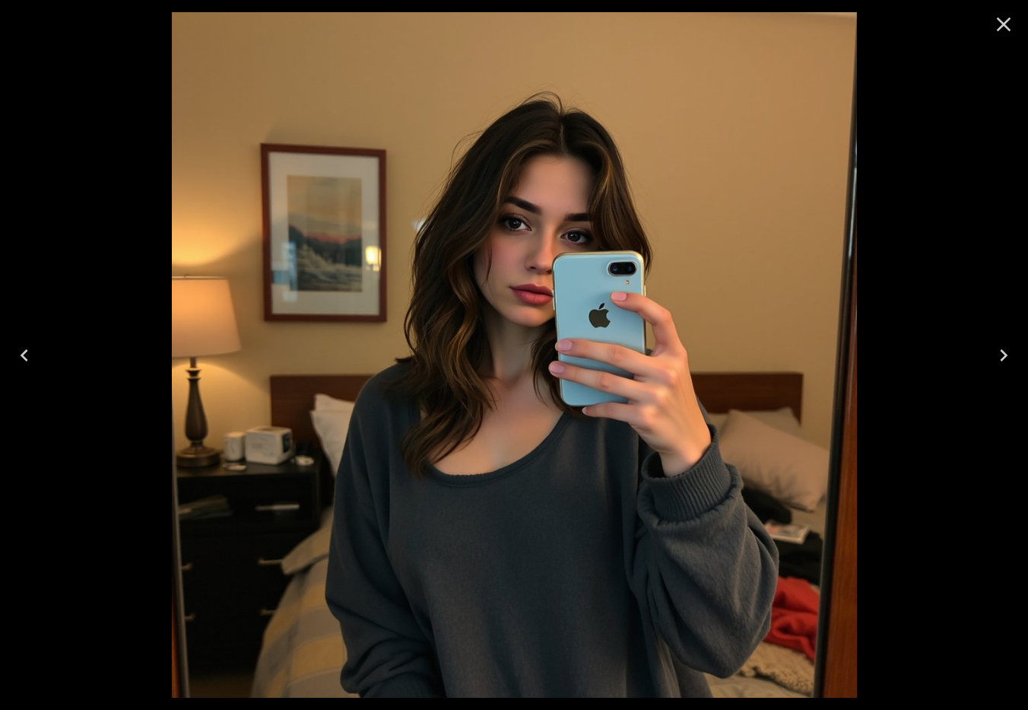
click at [1004, 363] on icon "Next" at bounding box center [1004, 355] width 24 height 24
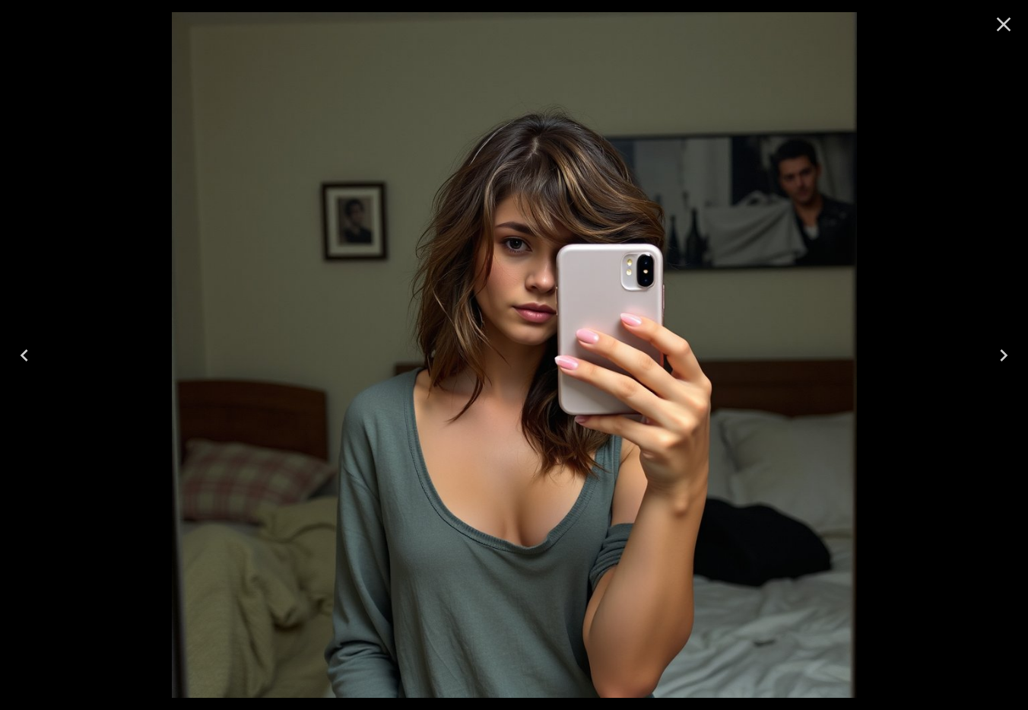
click at [1004, 363] on icon "Next" at bounding box center [1004, 355] width 24 height 24
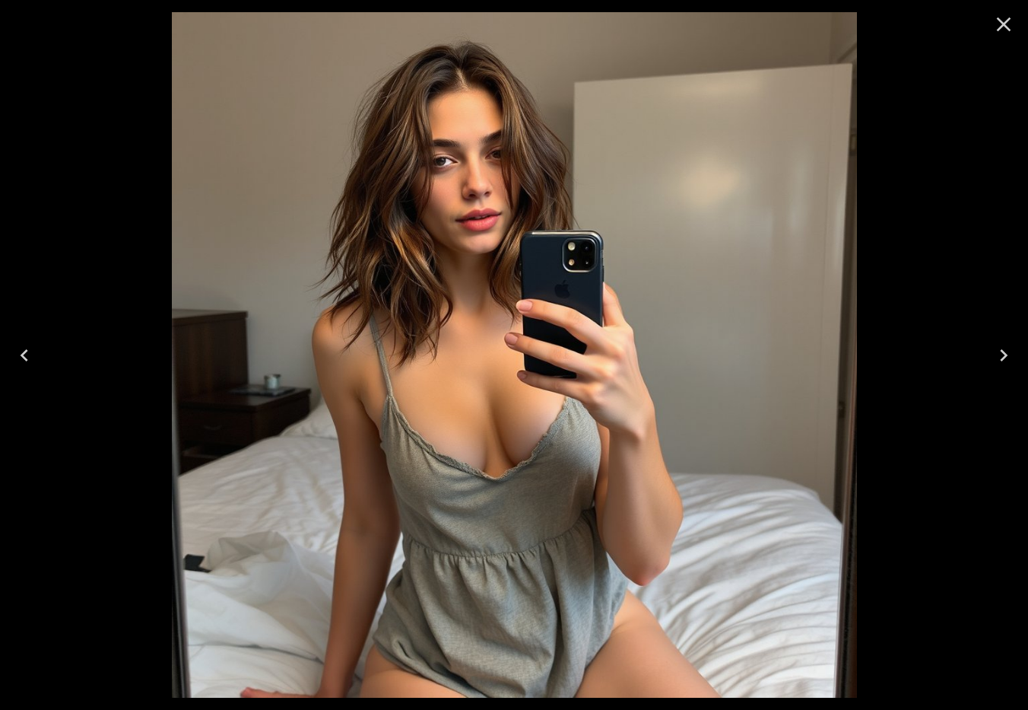
click at [1004, 363] on icon "Next" at bounding box center [1004, 355] width 24 height 24
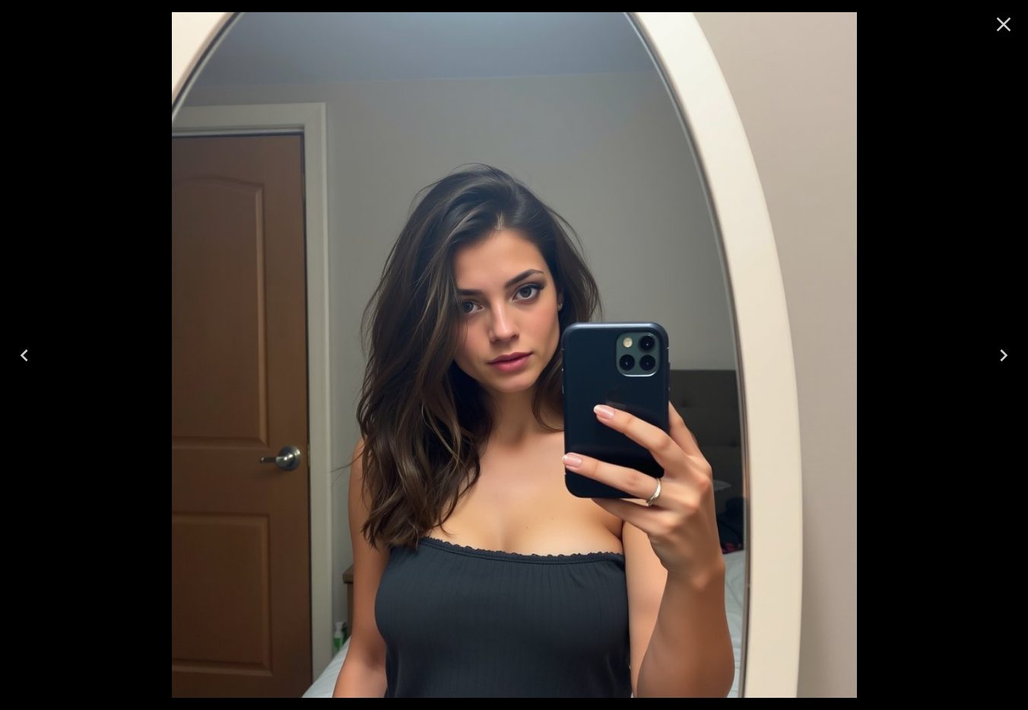
click at [28, 360] on icon "Previous" at bounding box center [24, 355] width 24 height 24
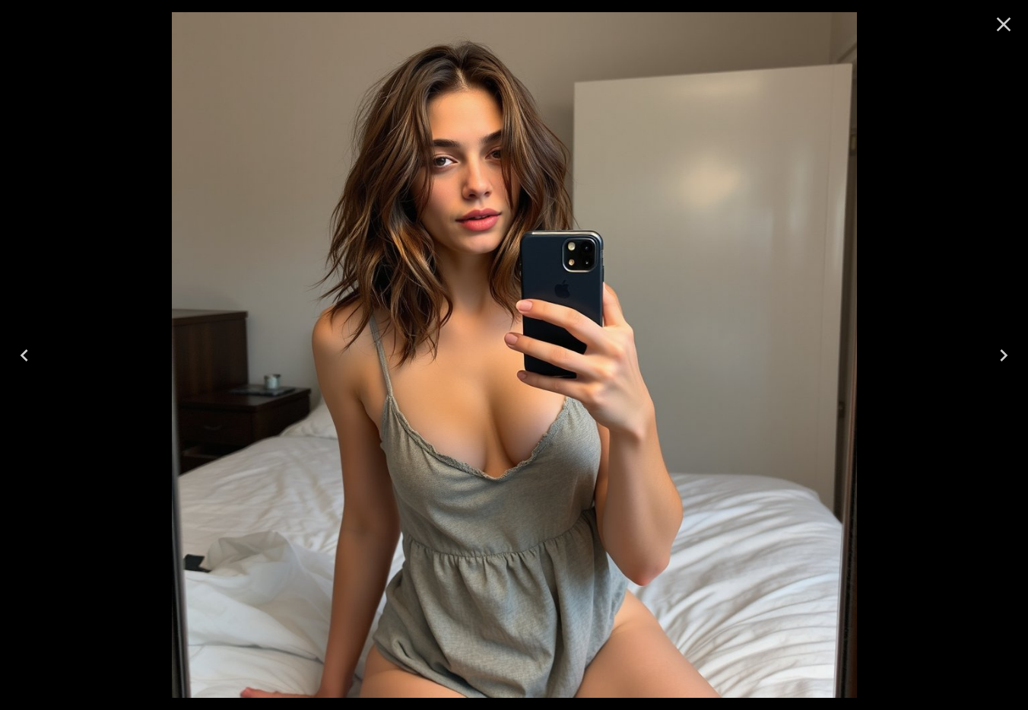
click at [28, 360] on icon "Previous" at bounding box center [24, 355] width 24 height 24
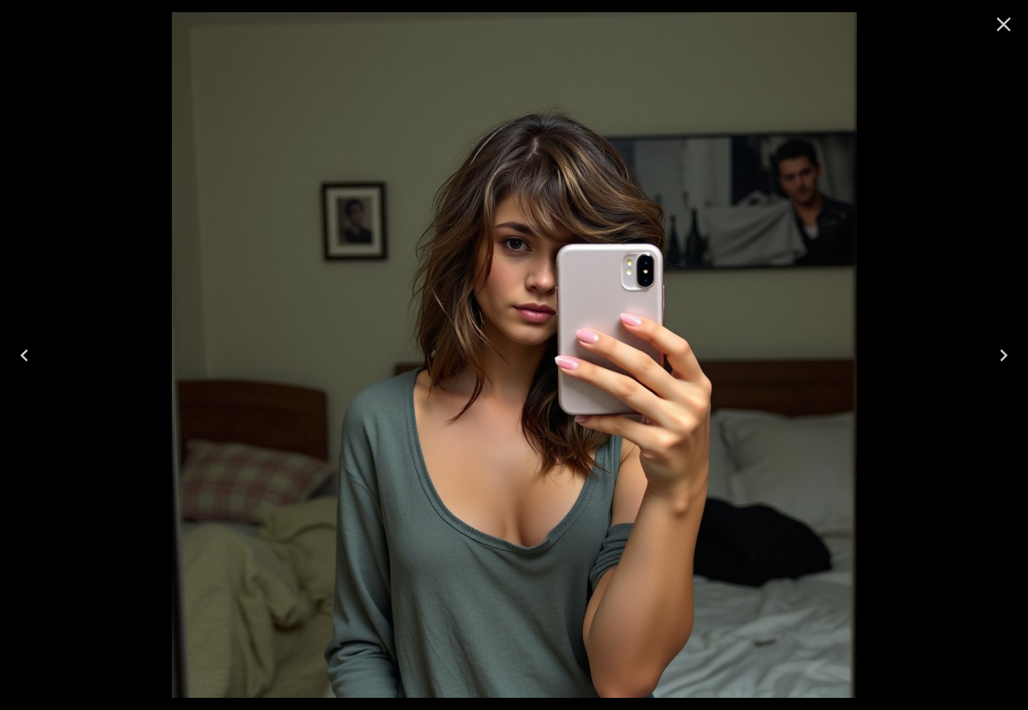
click at [28, 360] on icon "Previous" at bounding box center [24, 355] width 24 height 24
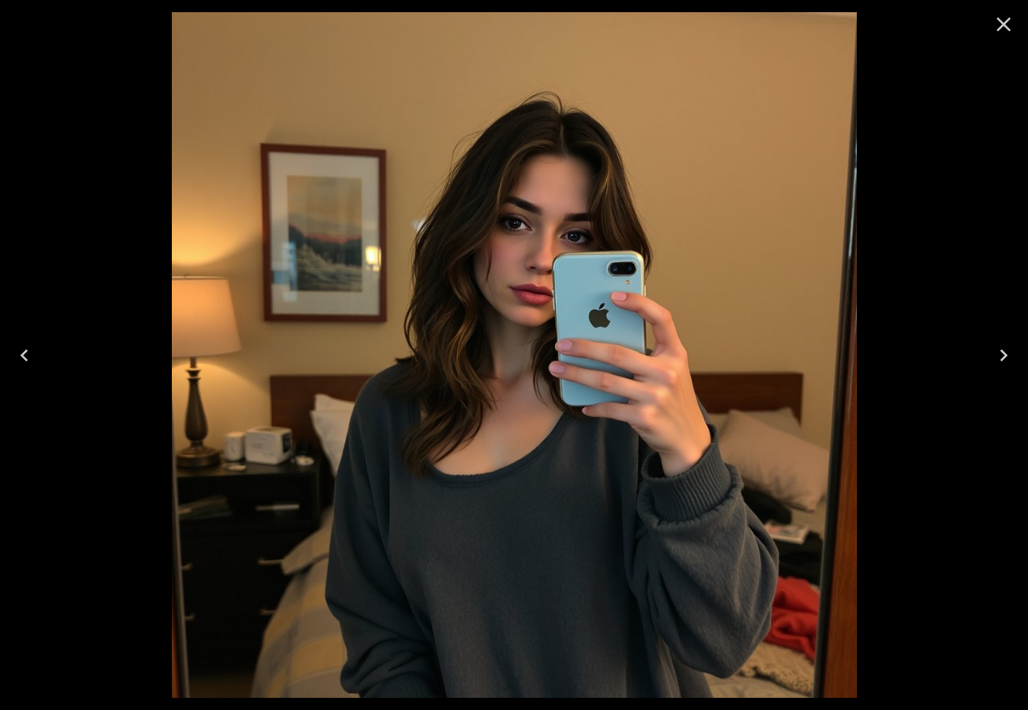
click at [28, 360] on icon "Previous" at bounding box center [24, 355] width 24 height 24
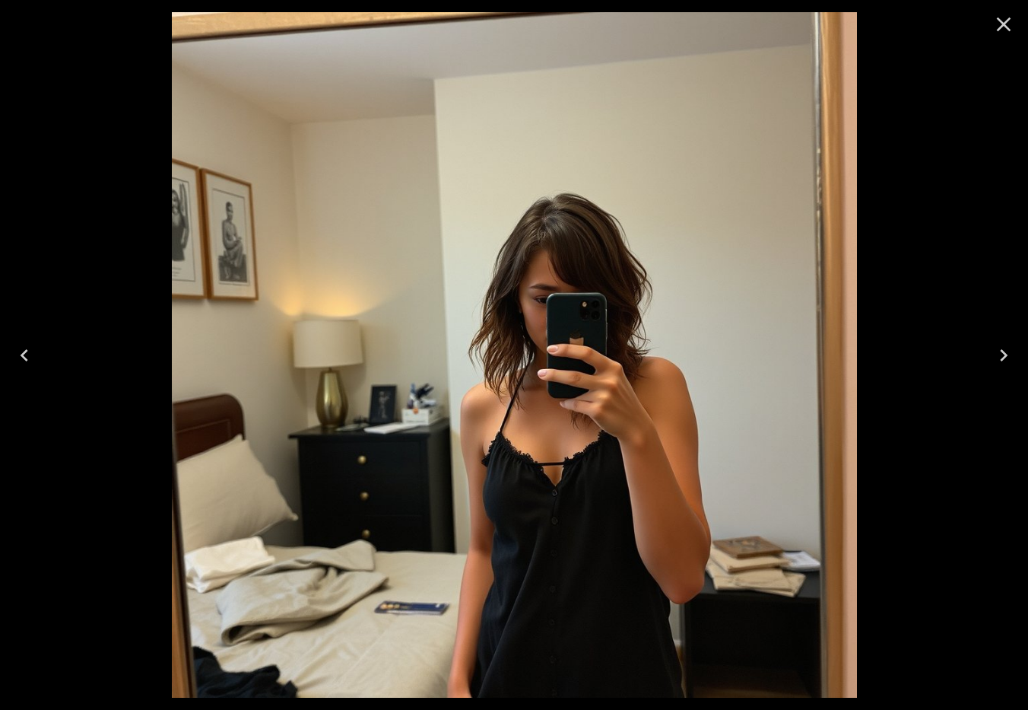
click at [28, 359] on icon "Previous" at bounding box center [24, 355] width 24 height 24
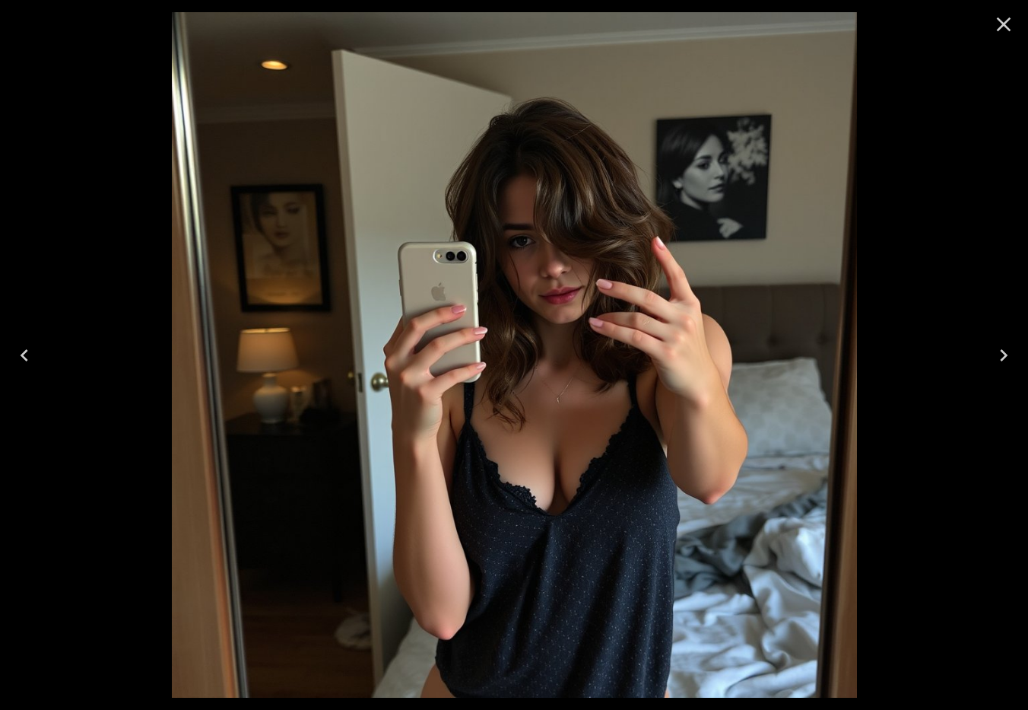
click at [28, 359] on icon "Previous" at bounding box center [24, 355] width 24 height 24
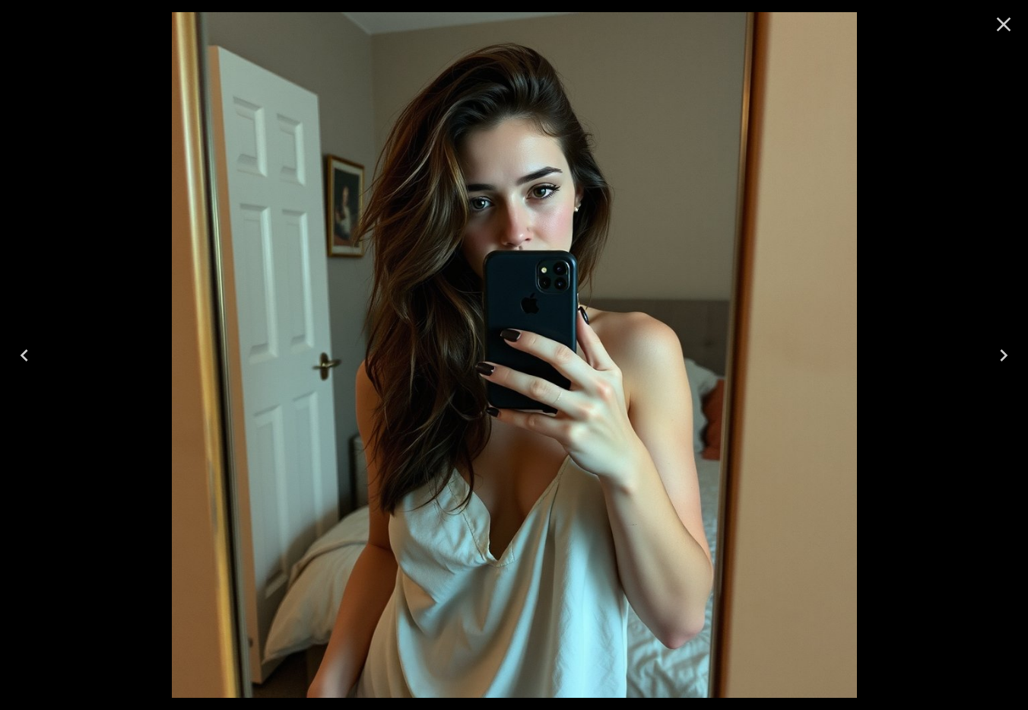
click at [28, 359] on icon "Previous" at bounding box center [24, 355] width 24 height 24
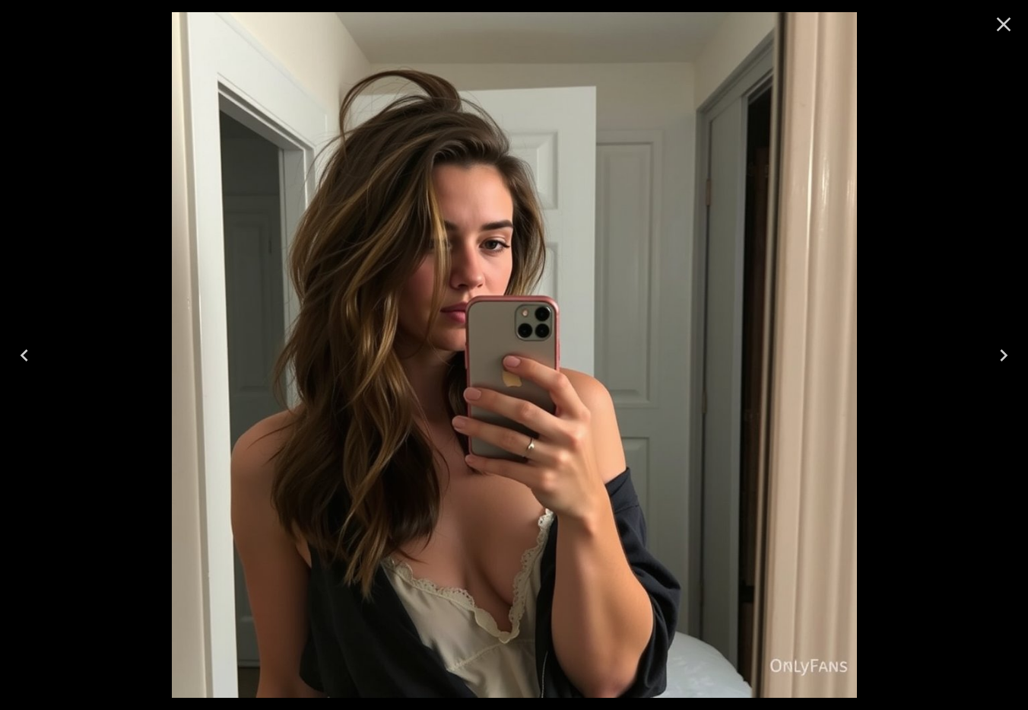
click at [28, 359] on icon "Previous" at bounding box center [24, 355] width 24 height 24
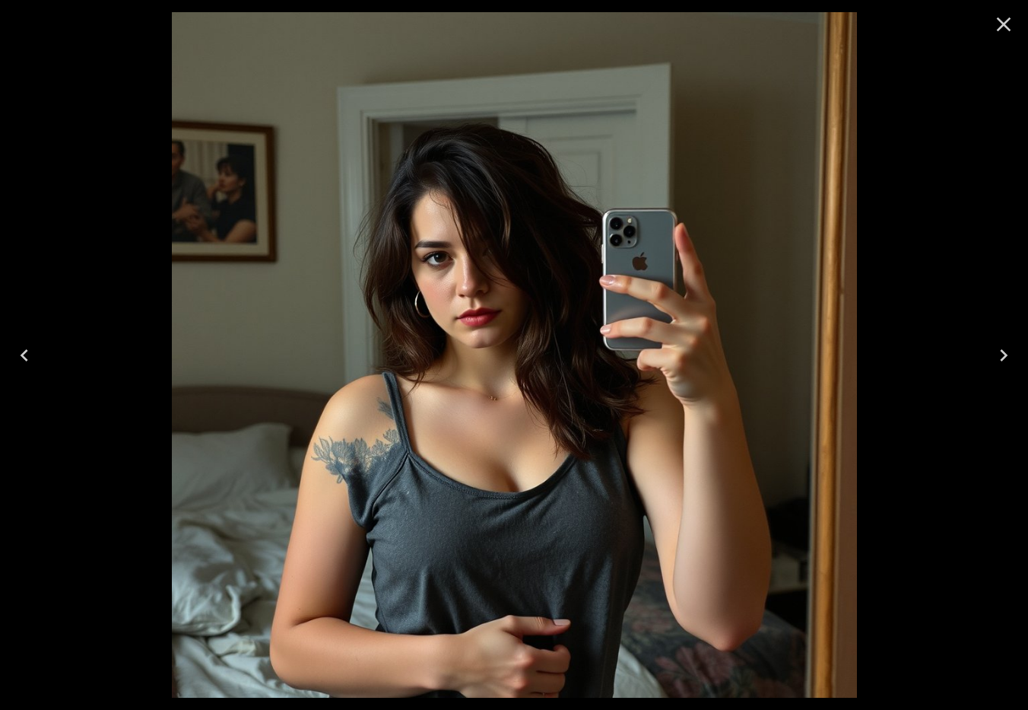
click at [28, 359] on icon "Previous" at bounding box center [24, 355] width 24 height 24
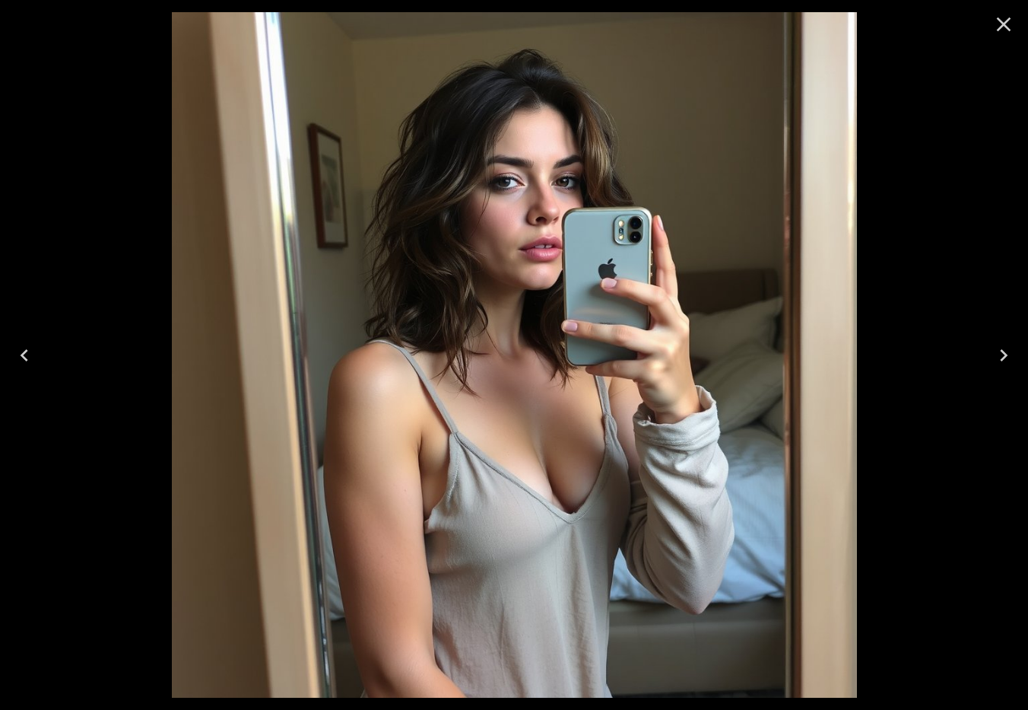
click at [28, 359] on icon "Previous" at bounding box center [24, 355] width 24 height 24
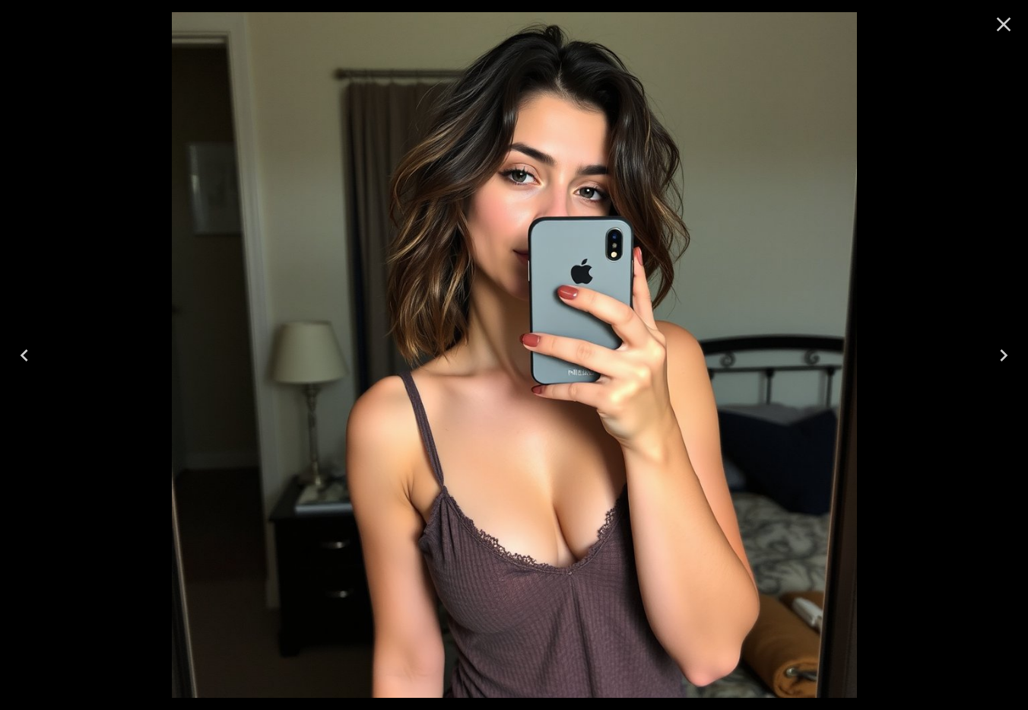
click at [28, 359] on icon "Previous" at bounding box center [24, 355] width 24 height 24
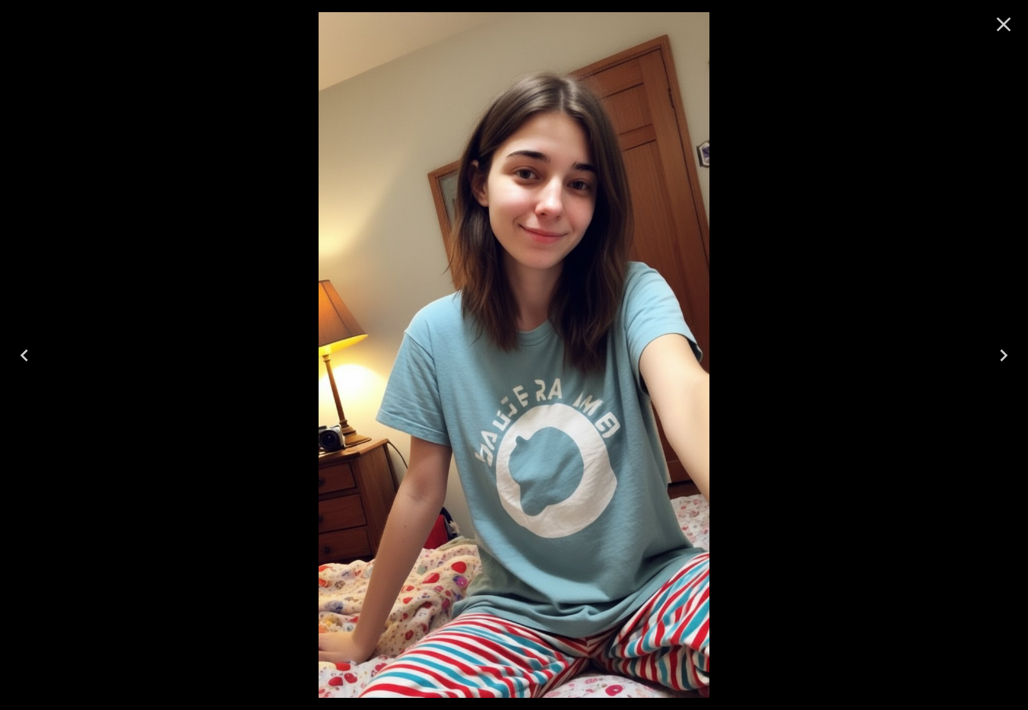
click at [26, 357] on icon "Previous" at bounding box center [24, 355] width 24 height 24
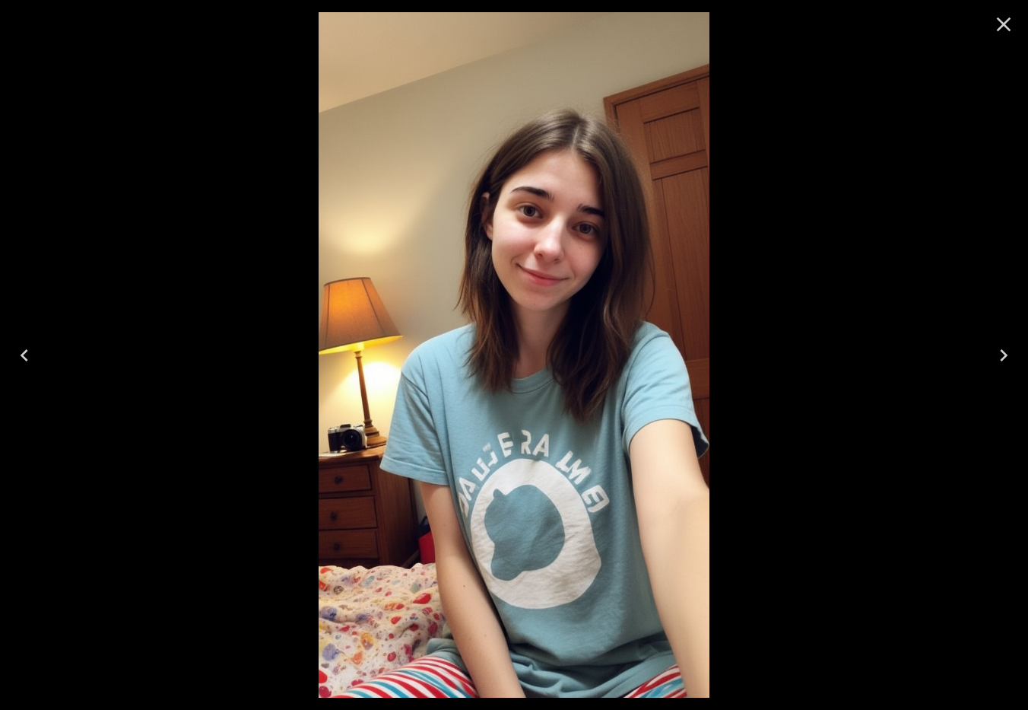
click at [27, 357] on icon "Previous" at bounding box center [24, 355] width 24 height 24
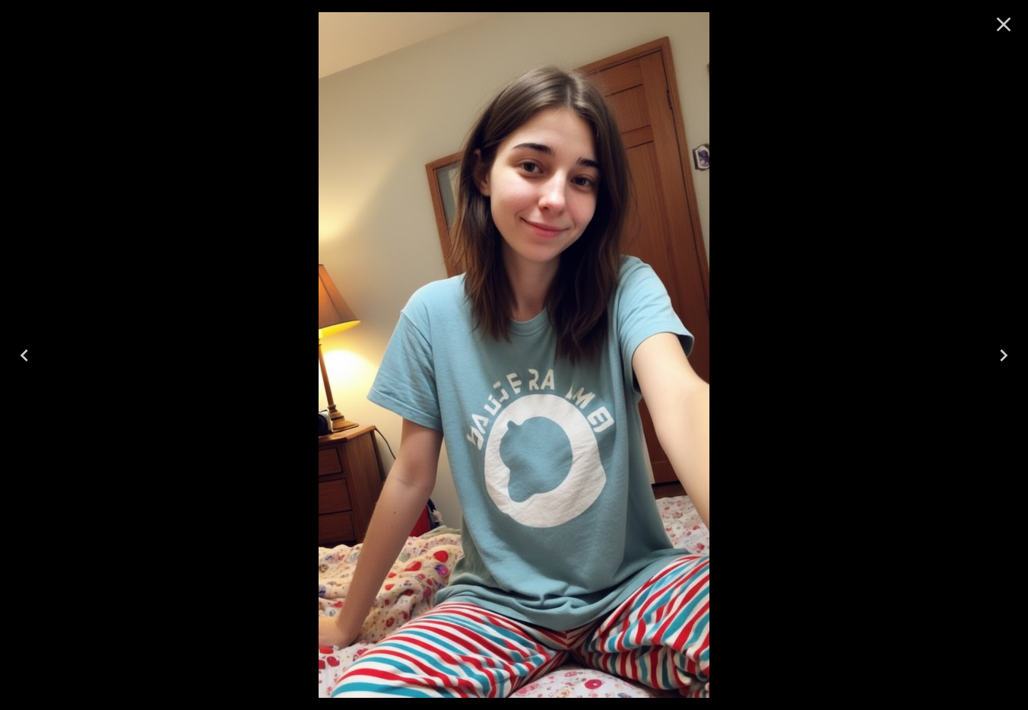
click at [30, 357] on icon "Previous" at bounding box center [24, 355] width 24 height 24
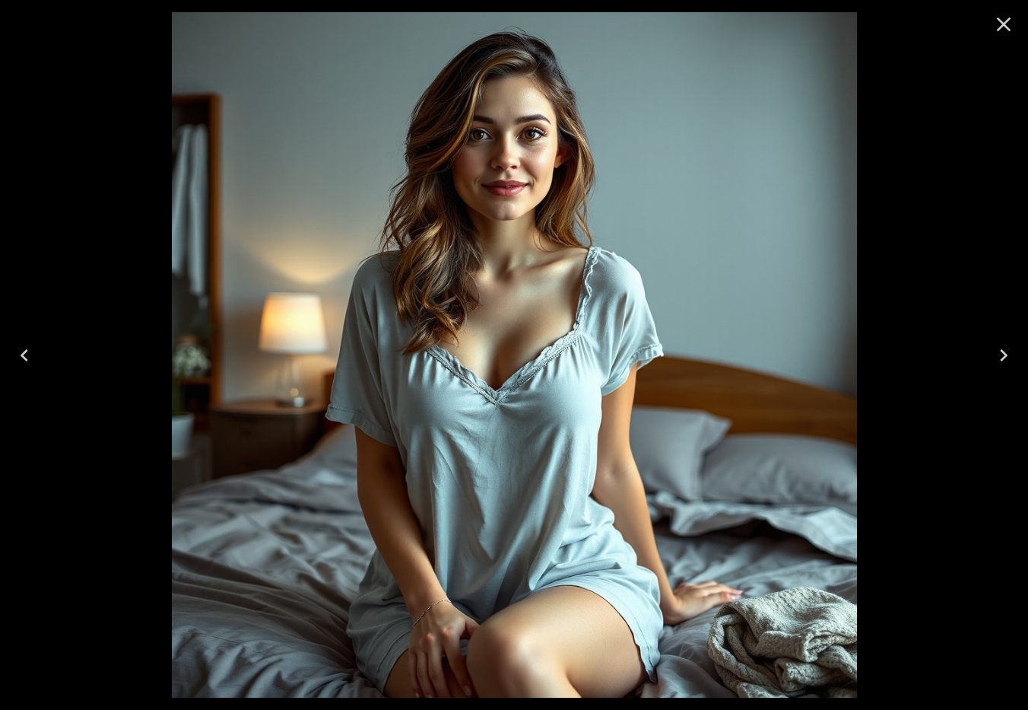
click at [30, 357] on icon "Previous" at bounding box center [24, 355] width 24 height 24
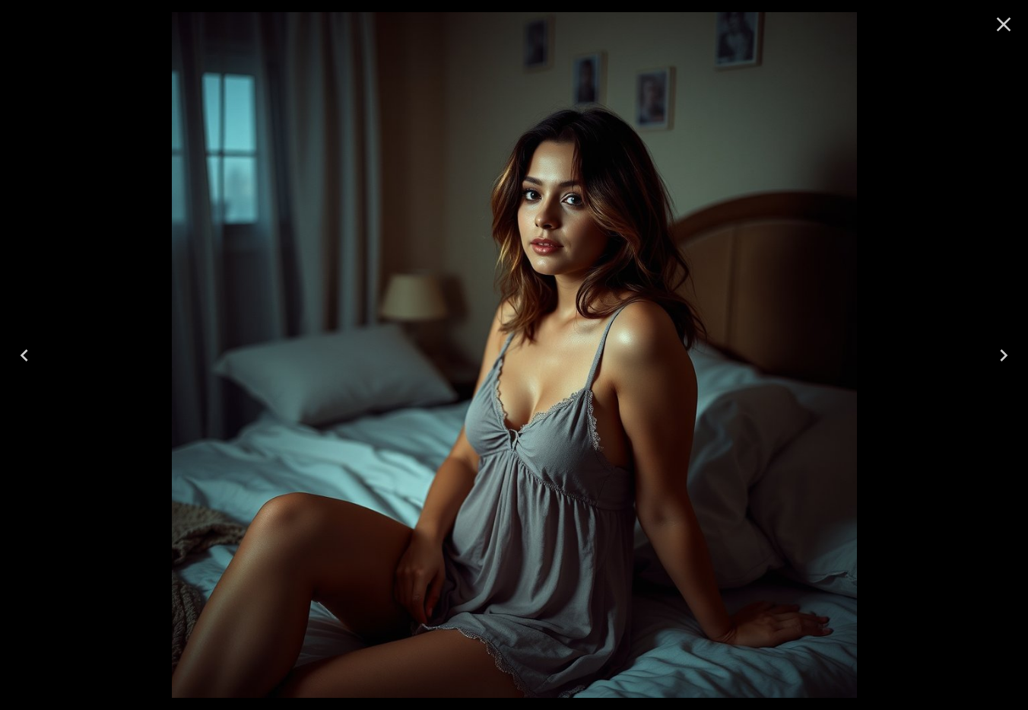
click at [31, 357] on icon "Previous" at bounding box center [24, 355] width 24 height 24
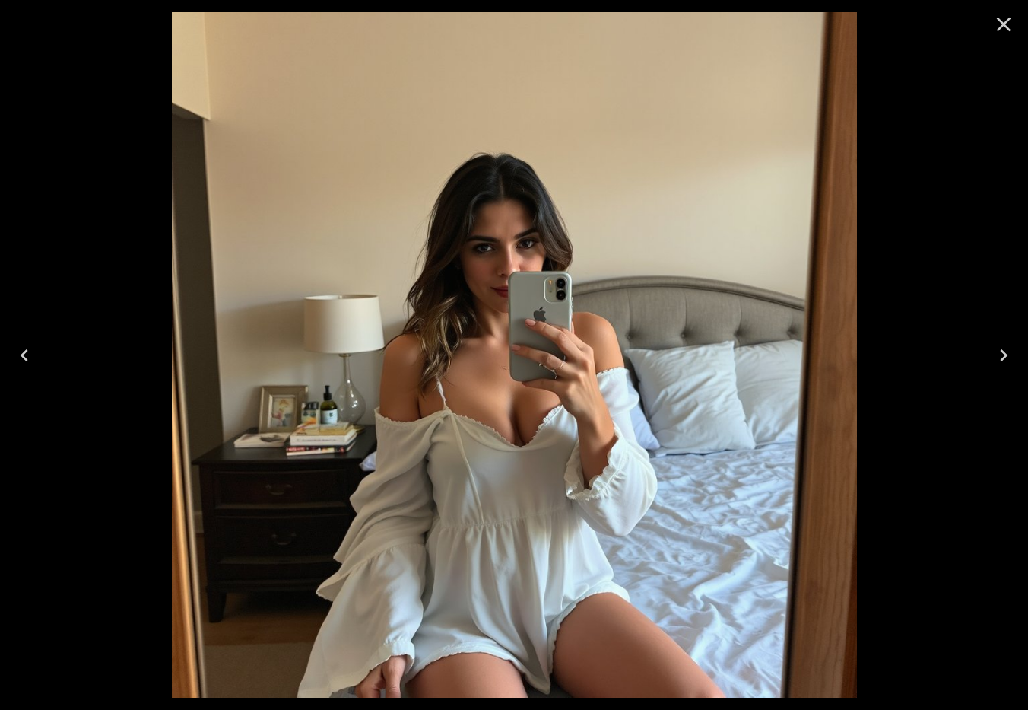
click at [31, 357] on icon "Previous" at bounding box center [24, 355] width 24 height 24
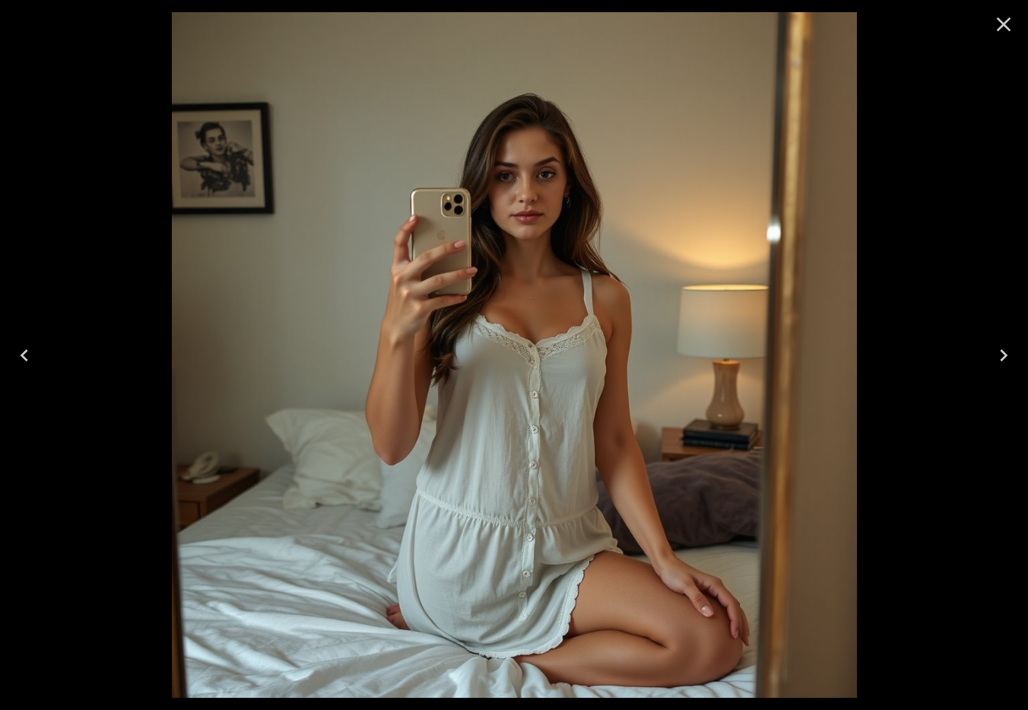
click at [31, 357] on icon "Previous" at bounding box center [24, 355] width 24 height 24
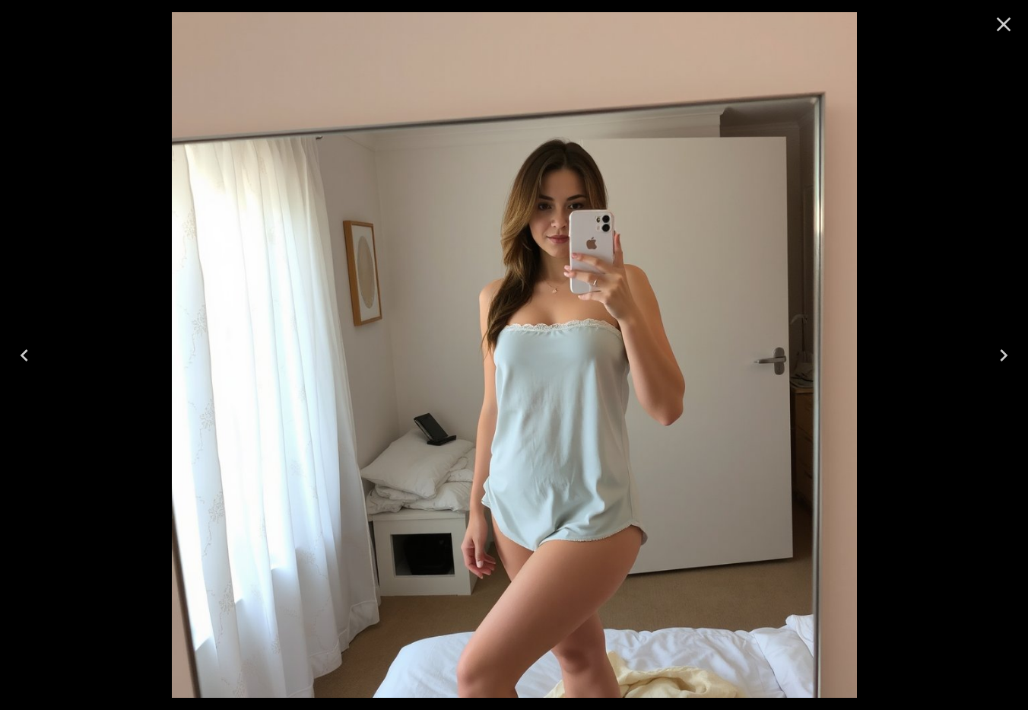
click at [33, 357] on icon "Previous" at bounding box center [24, 355] width 24 height 24
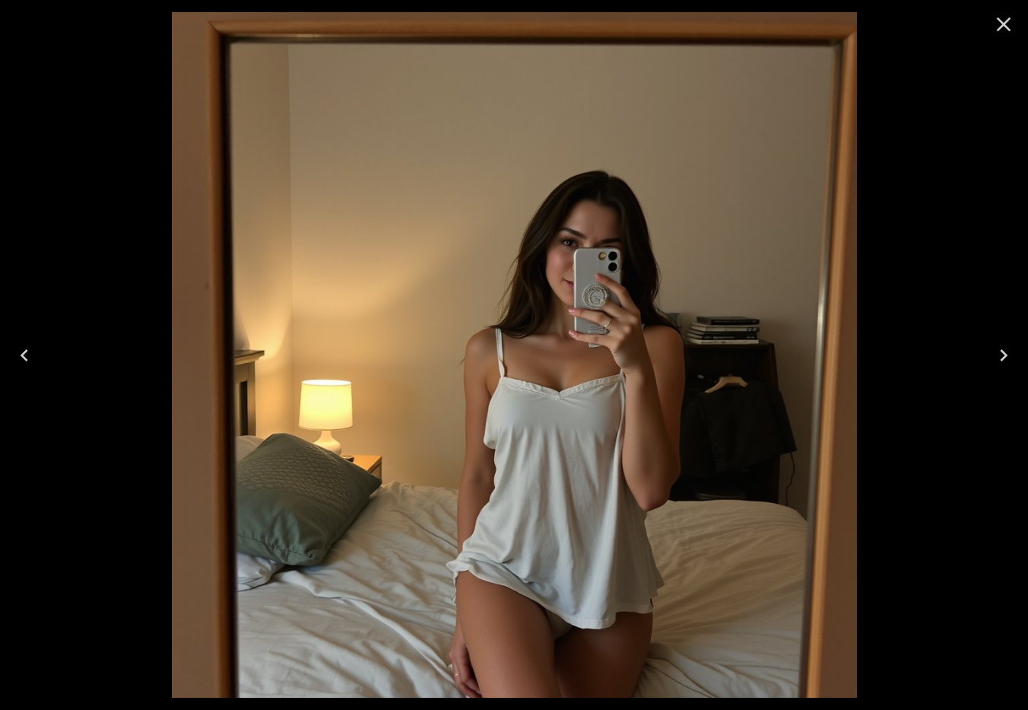
click at [33, 356] on icon "Previous" at bounding box center [24, 355] width 24 height 24
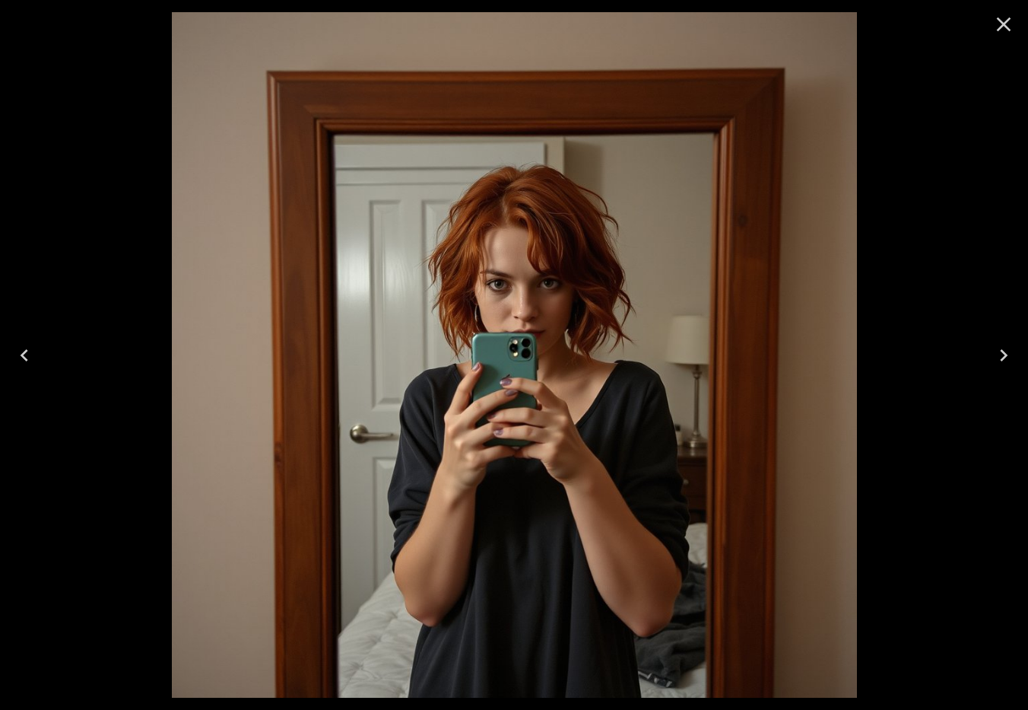
click at [1005, 358] on icon "Next" at bounding box center [1004, 355] width 24 height 24
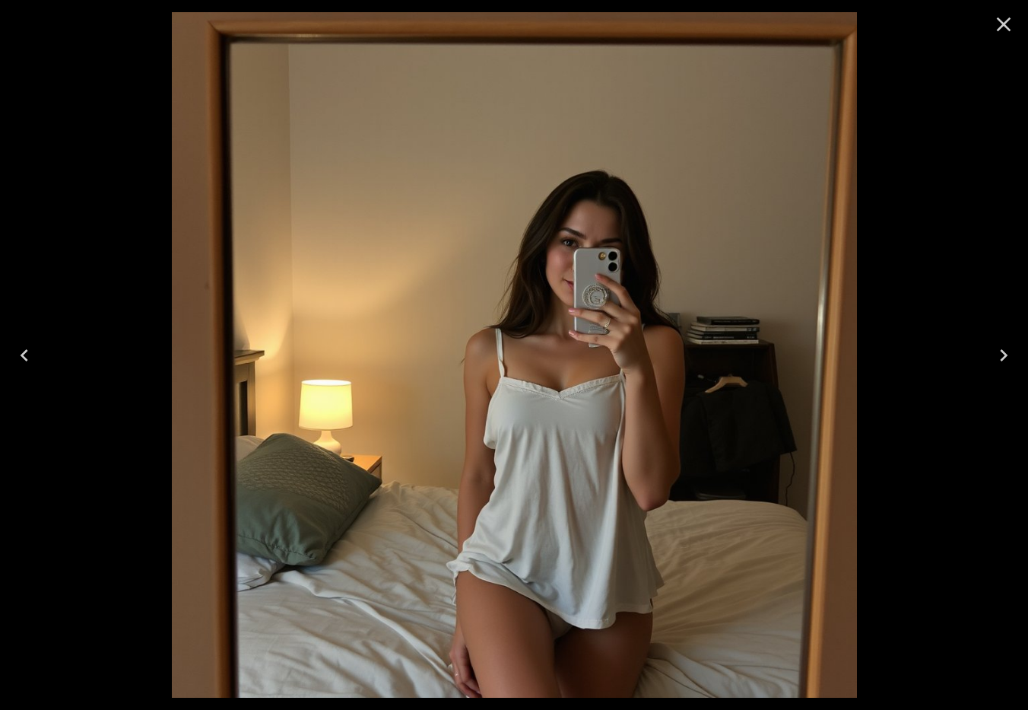
click at [1005, 358] on icon "Next" at bounding box center [1004, 355] width 8 height 12
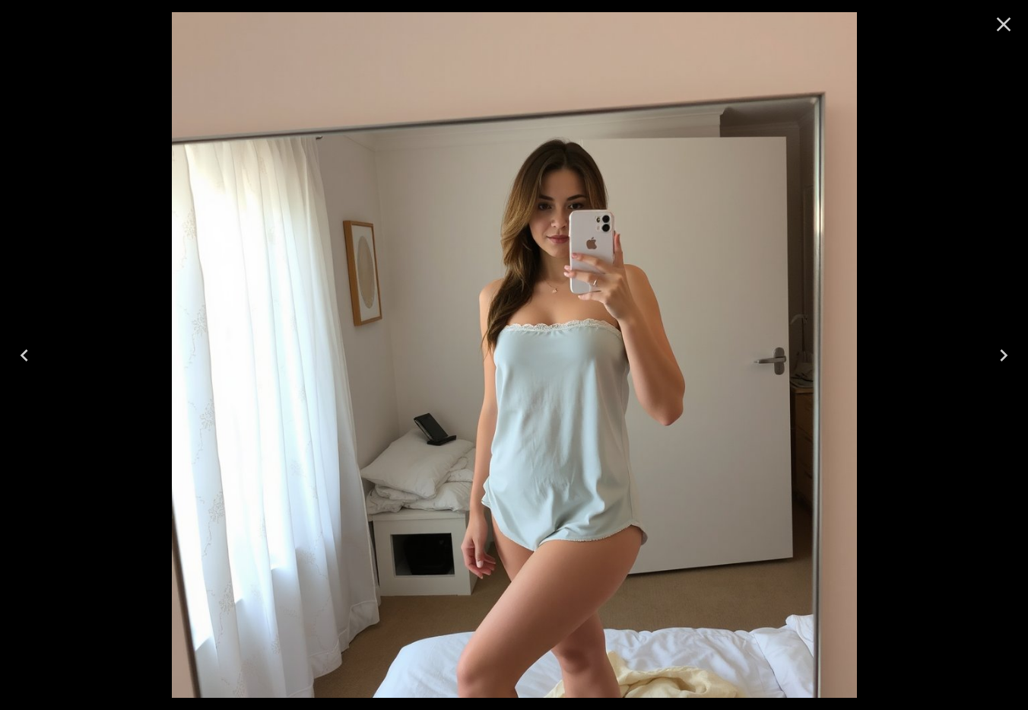
click at [1002, 26] on icon "Close" at bounding box center [1004, 24] width 14 height 14
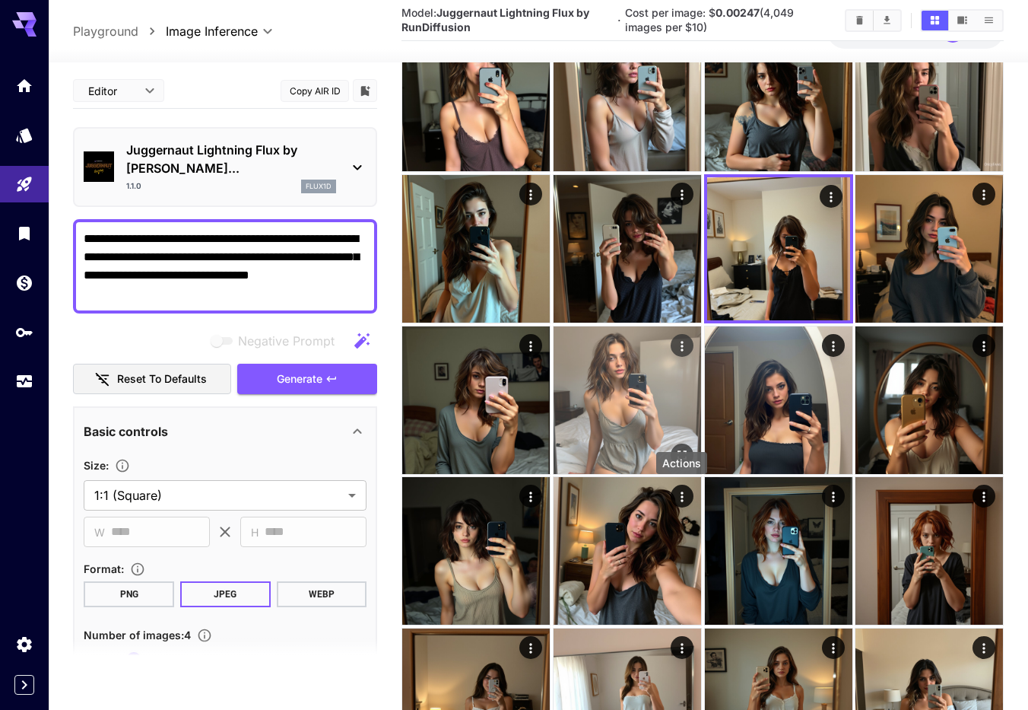
scroll to position [210, 0]
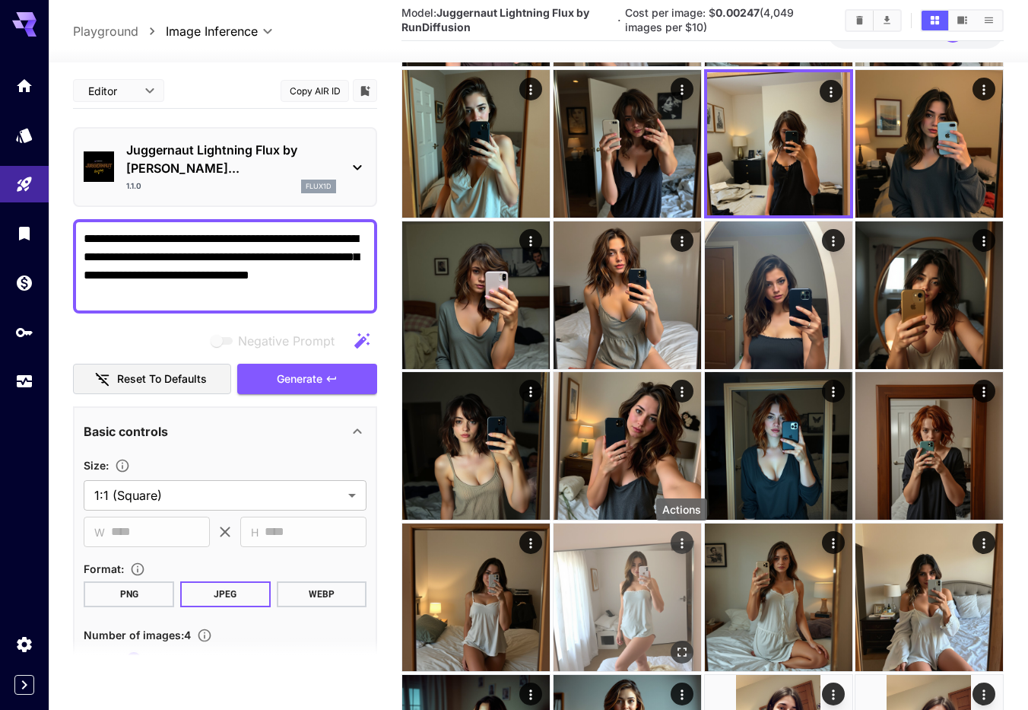
click at [678, 543] on icon "Actions" at bounding box center [681, 542] width 15 height 15
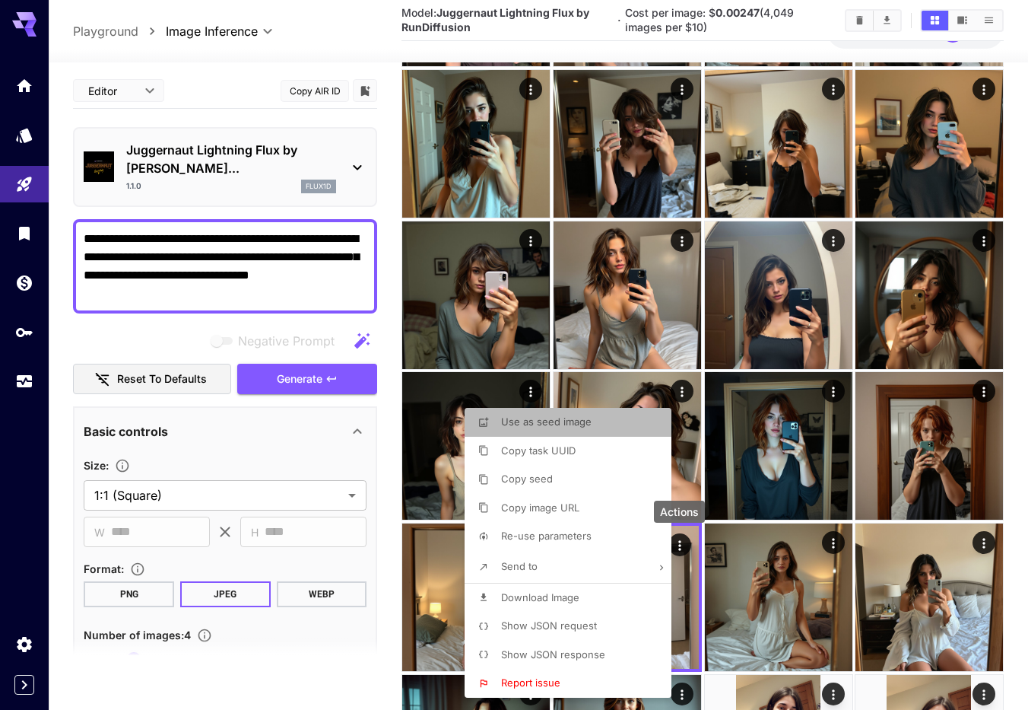
click at [568, 418] on span "Use as seed image" at bounding box center [546, 421] width 90 height 12
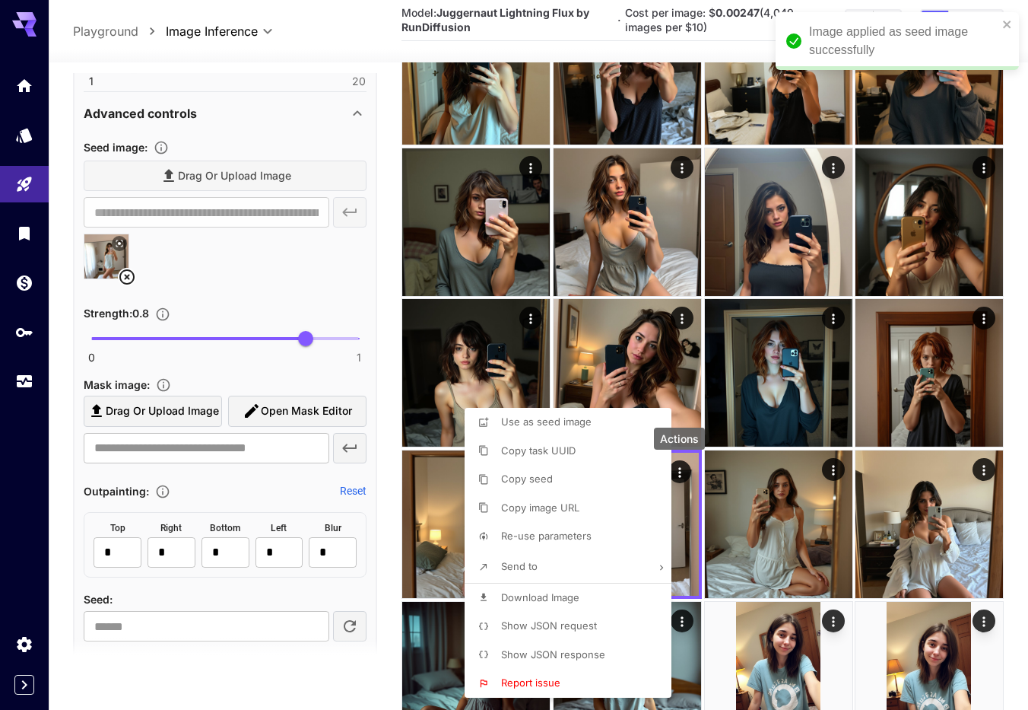
scroll to position [600, 0]
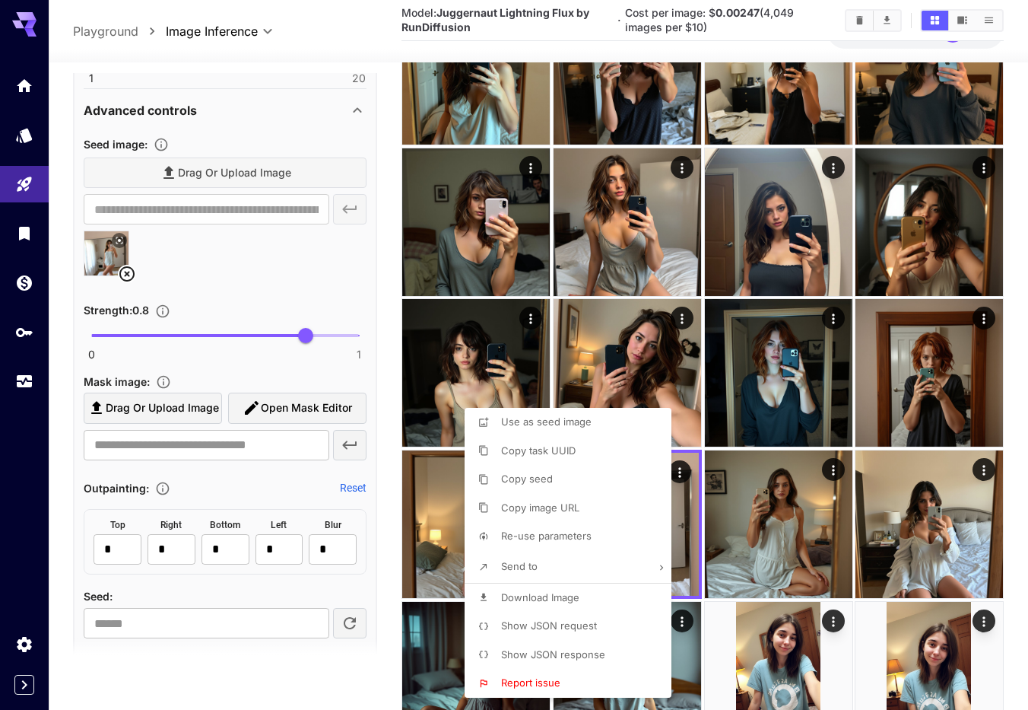
drag, startPoint x: 303, startPoint y: 316, endPoint x: 338, endPoint y: 319, distance: 35.1
click at [336, 308] on div at bounding box center [514, 355] width 1028 height 710
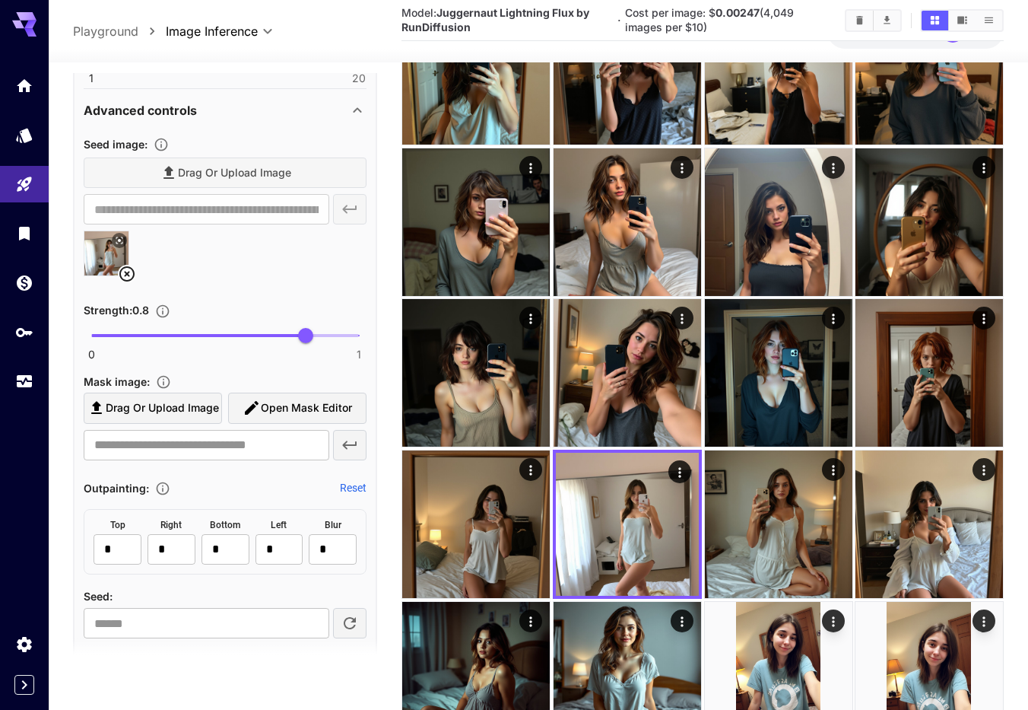
click at [339, 324] on span "0 1 0.8" at bounding box center [225, 335] width 268 height 23
type input "****"
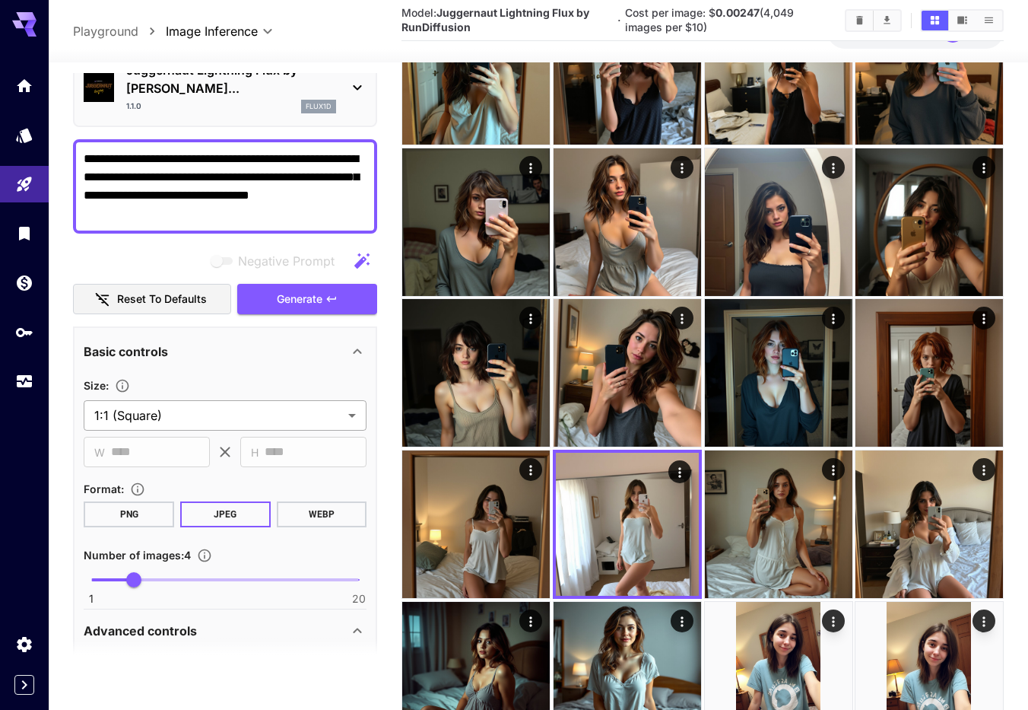
scroll to position [0, 0]
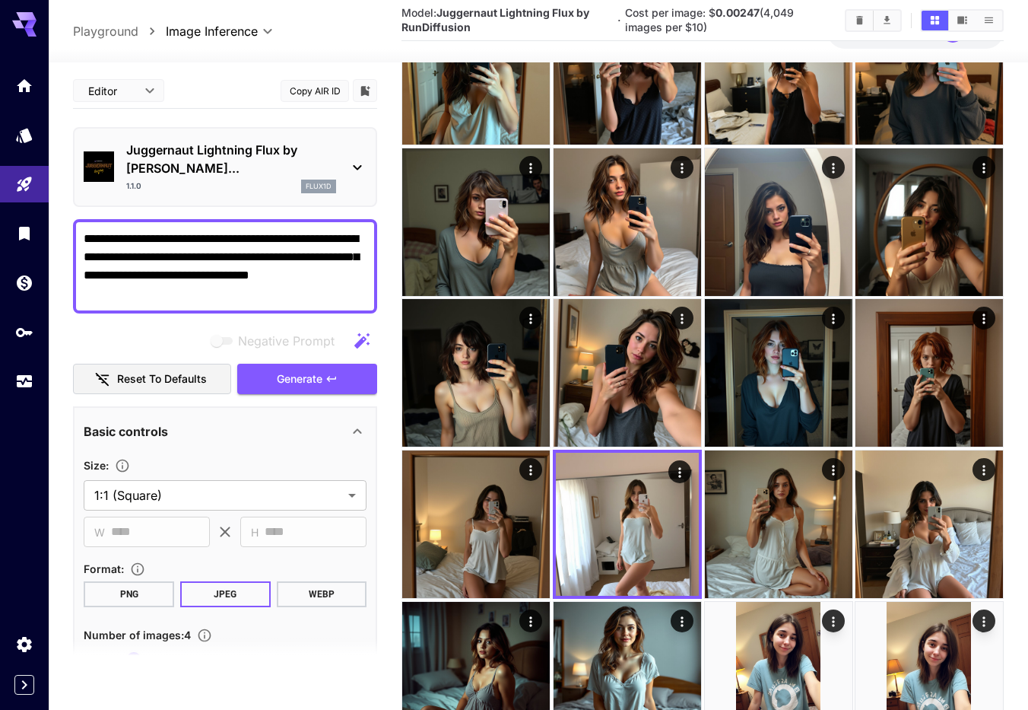
click at [357, 158] on icon at bounding box center [357, 167] width 18 height 18
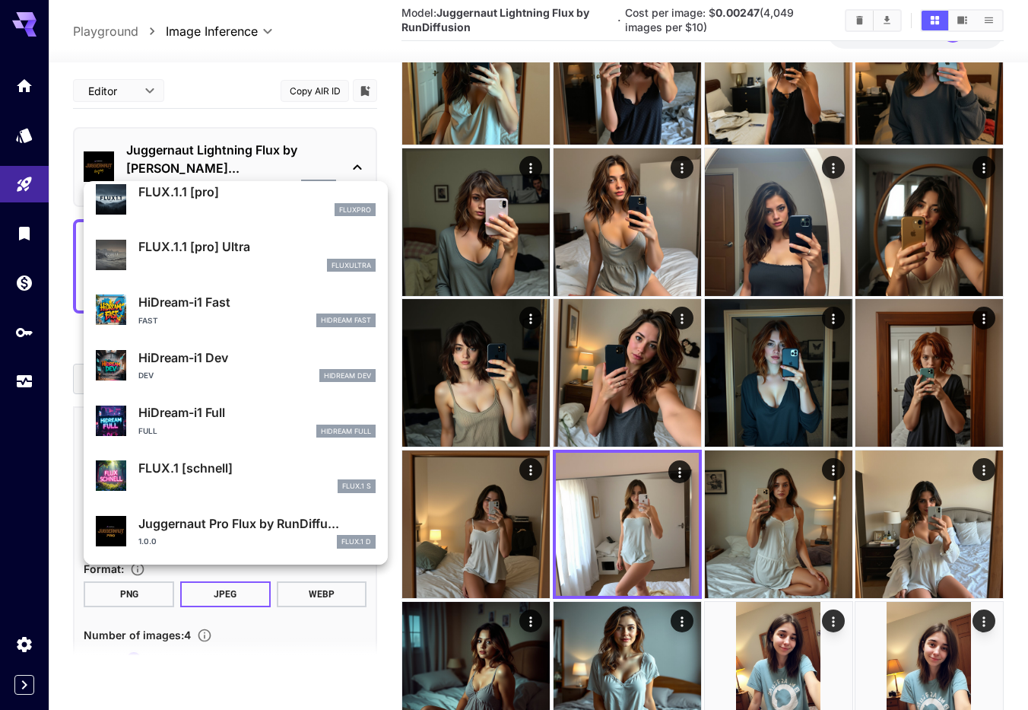
scroll to position [1088, 0]
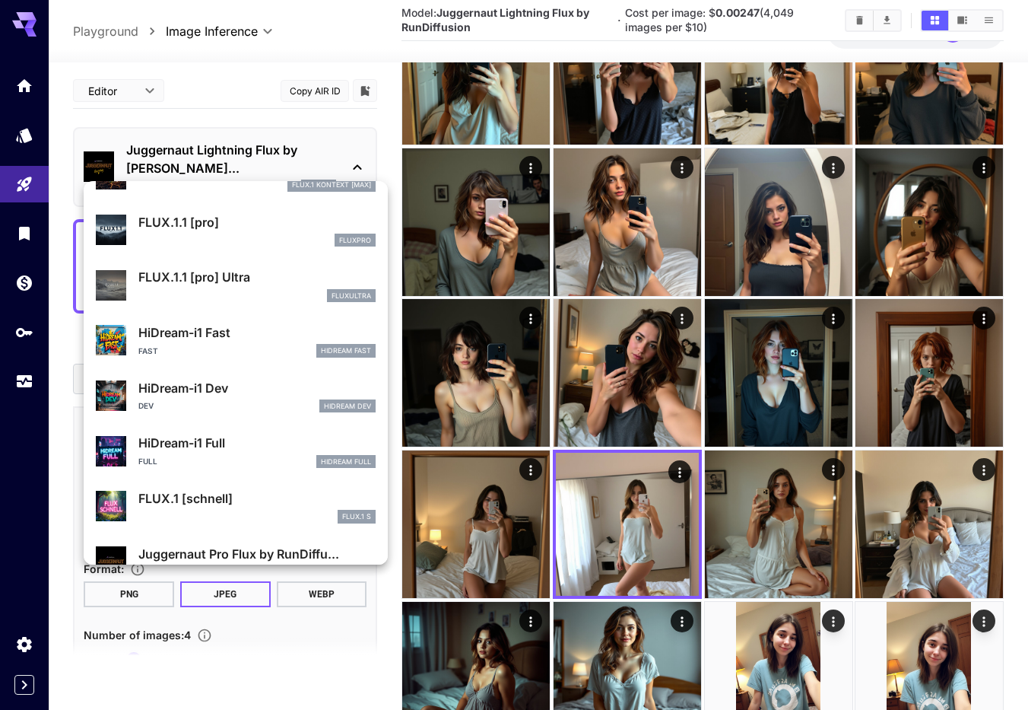
click at [214, 398] on div "HiDream-i1 Dev Dev HiDream Dev" at bounding box center [256, 396] width 237 height 34
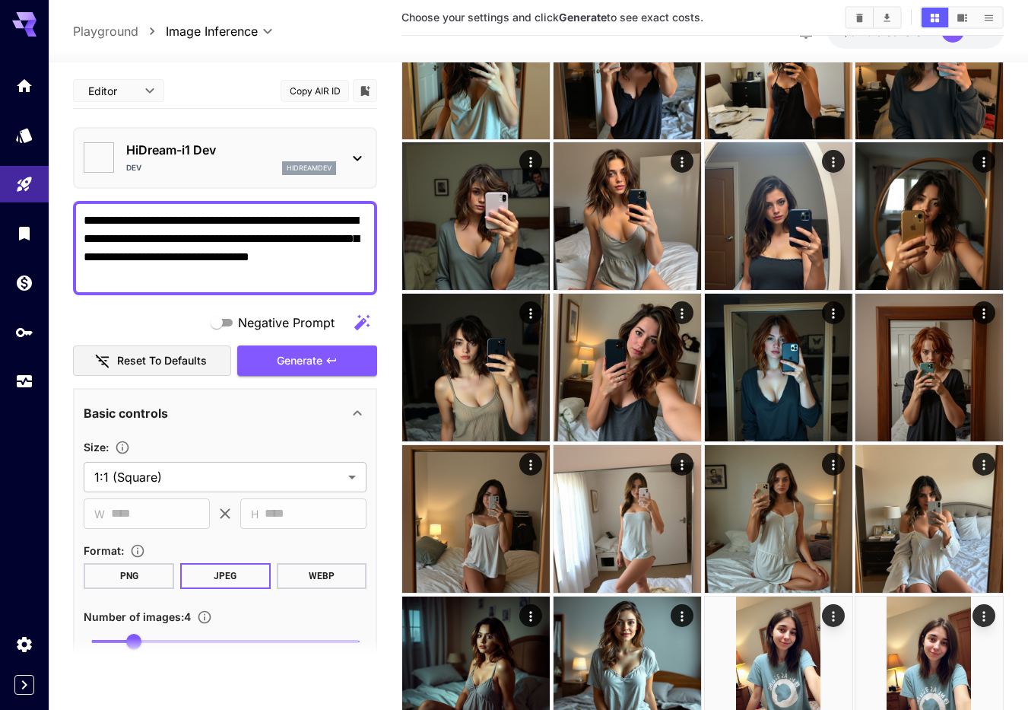
type input "**"
type input "*******"
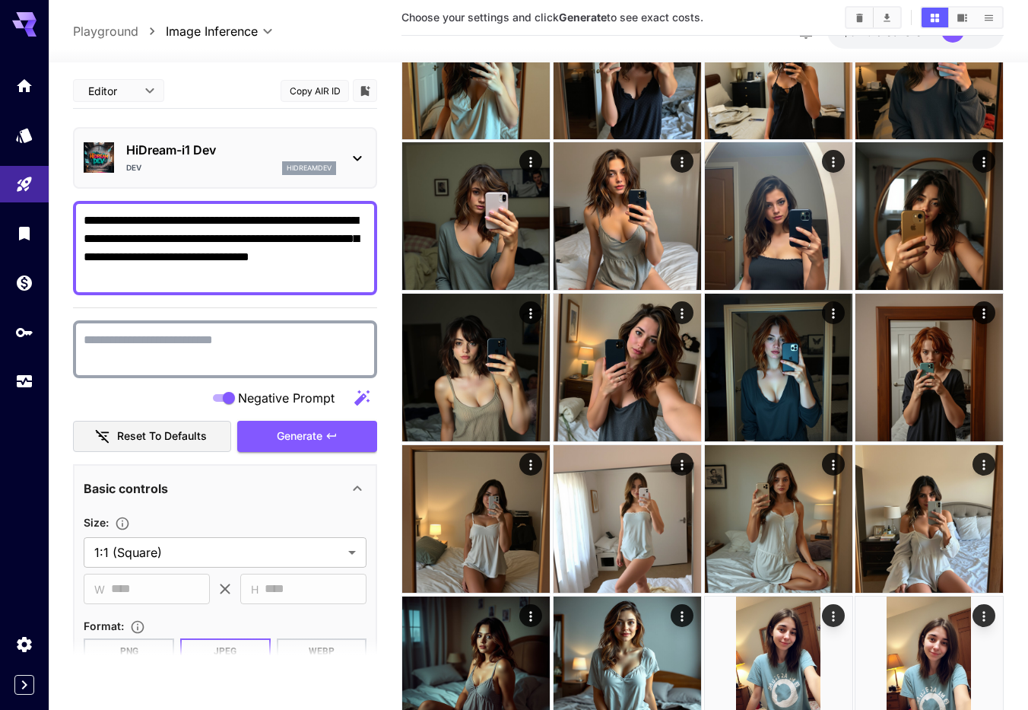
click at [167, 341] on textarea "Negative Prompt" at bounding box center [225, 349] width 283 height 37
type textarea "**********"
drag, startPoint x: 203, startPoint y: 237, endPoint x: 302, endPoint y: 240, distance: 98.9
click at [302, 240] on textarea "**********" at bounding box center [225, 247] width 283 height 73
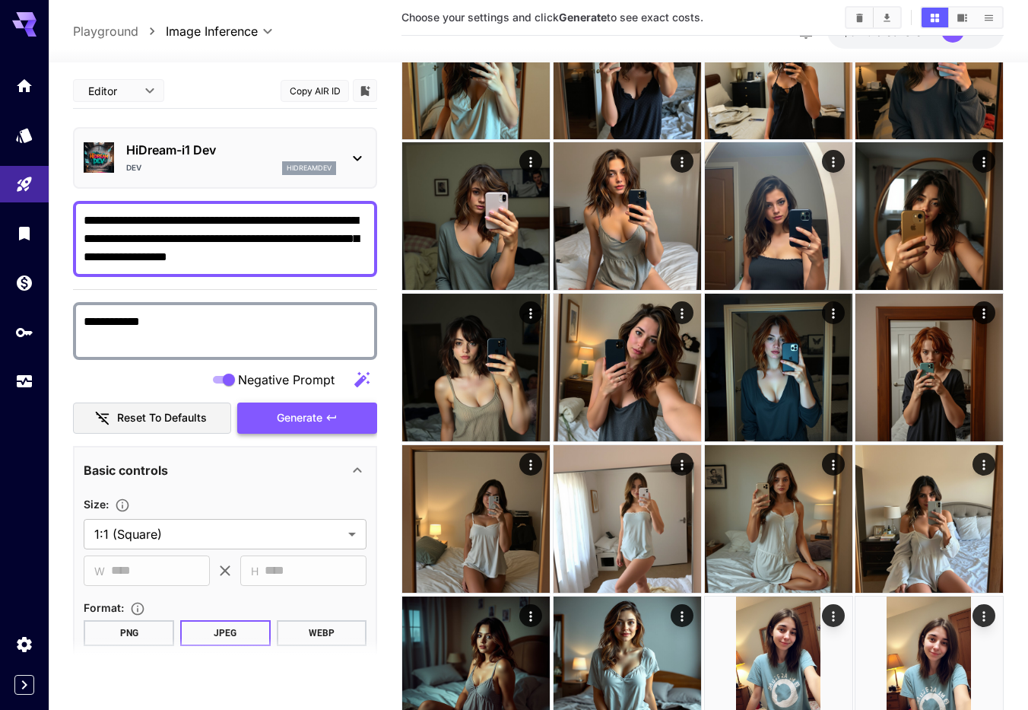
type textarea "**********"
click at [317, 423] on span "Generate" at bounding box center [300, 417] width 46 height 19
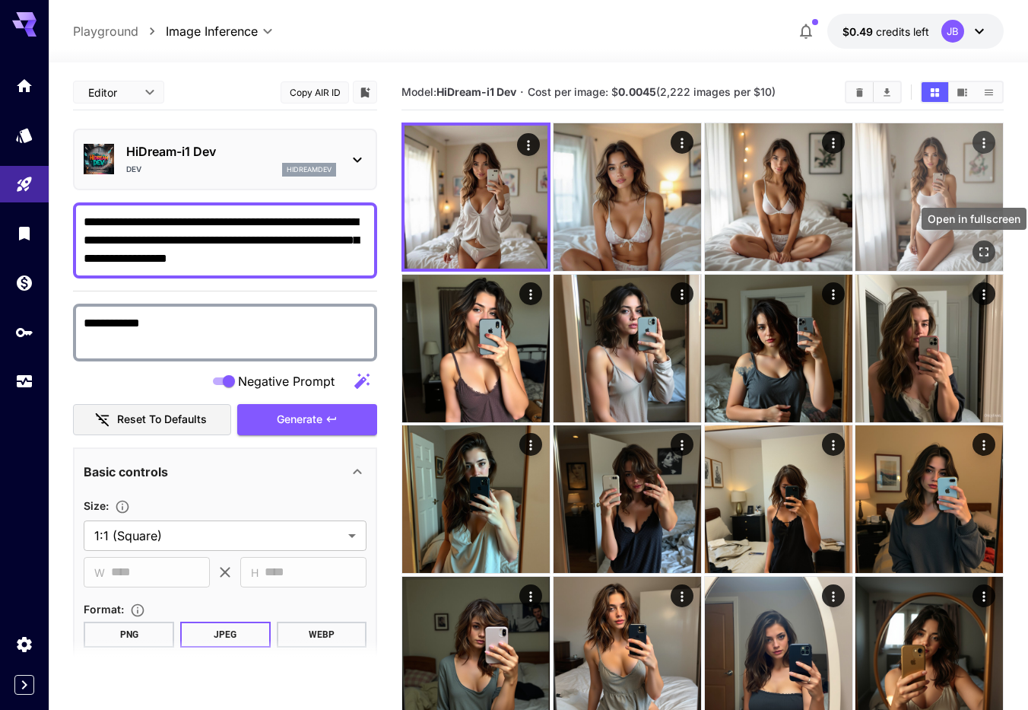
click at [986, 249] on icon "Open in fullscreen" at bounding box center [983, 251] width 15 height 15
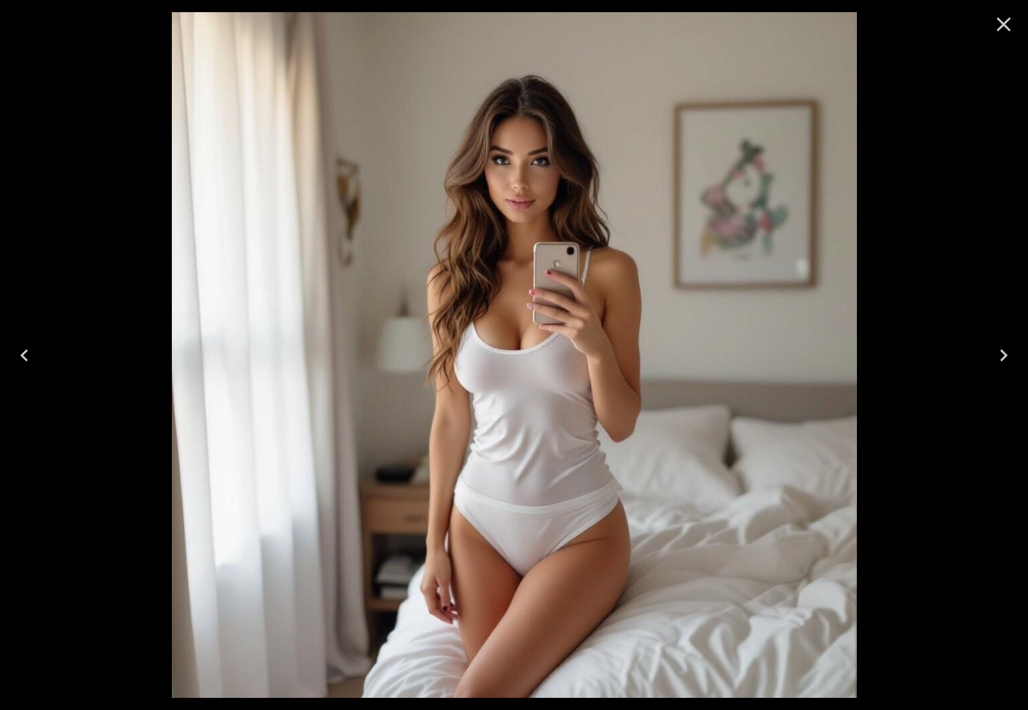
click at [24, 360] on icon "Previous" at bounding box center [24, 355] width 24 height 24
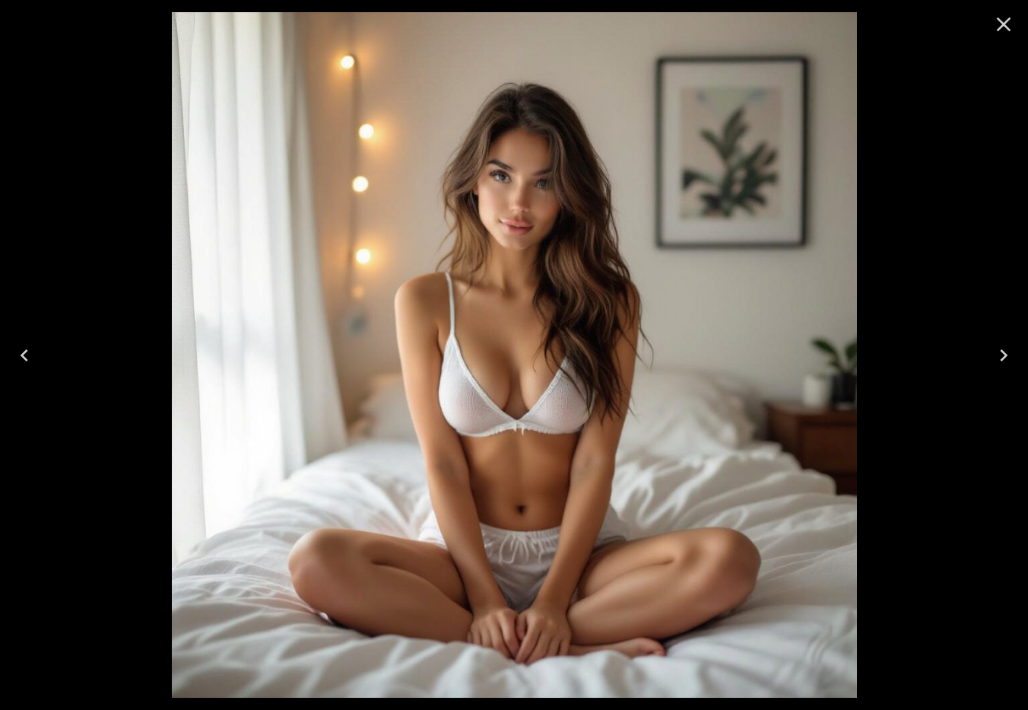
click at [25, 360] on icon "Previous" at bounding box center [25, 355] width 8 height 12
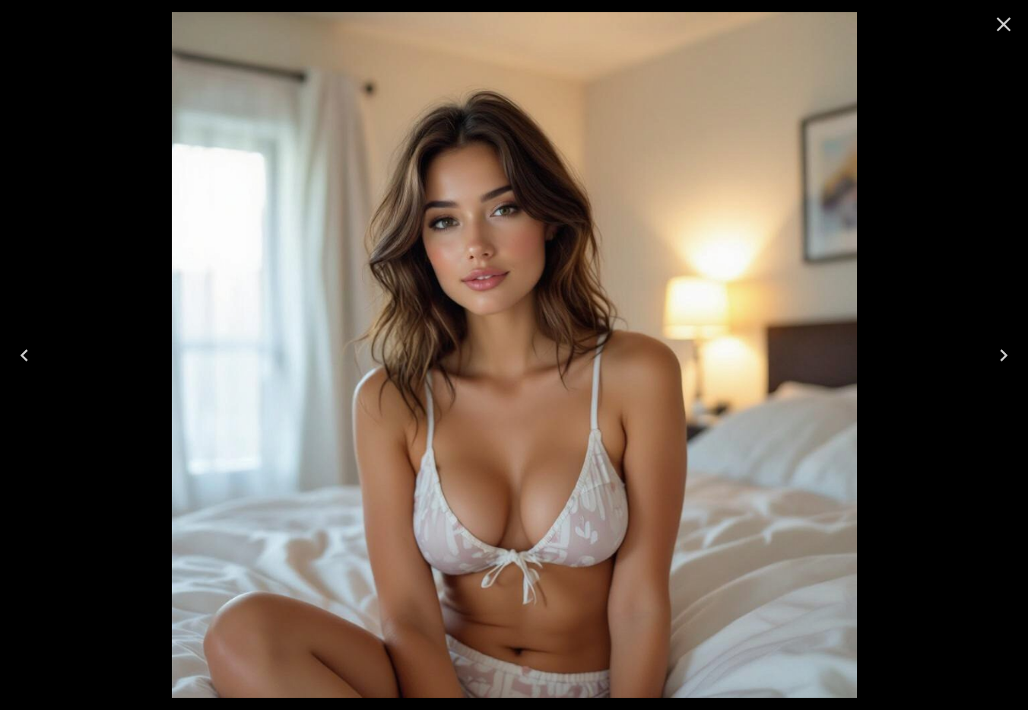
click at [25, 360] on icon "Previous" at bounding box center [25, 355] width 8 height 12
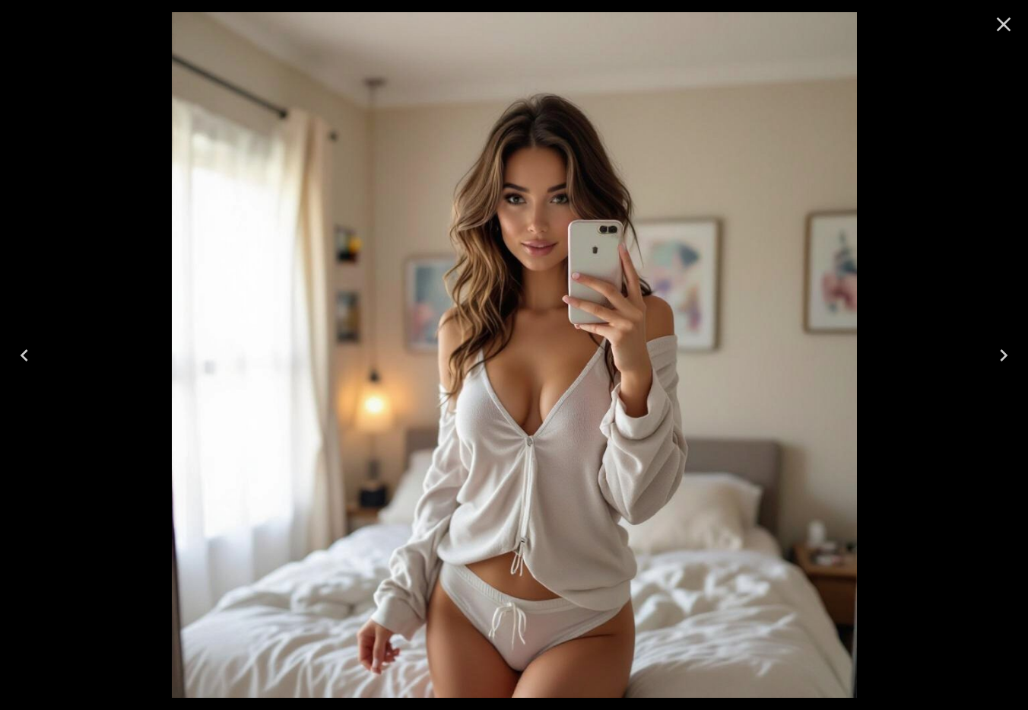
click at [25, 360] on icon "Previous" at bounding box center [25, 355] width 8 height 12
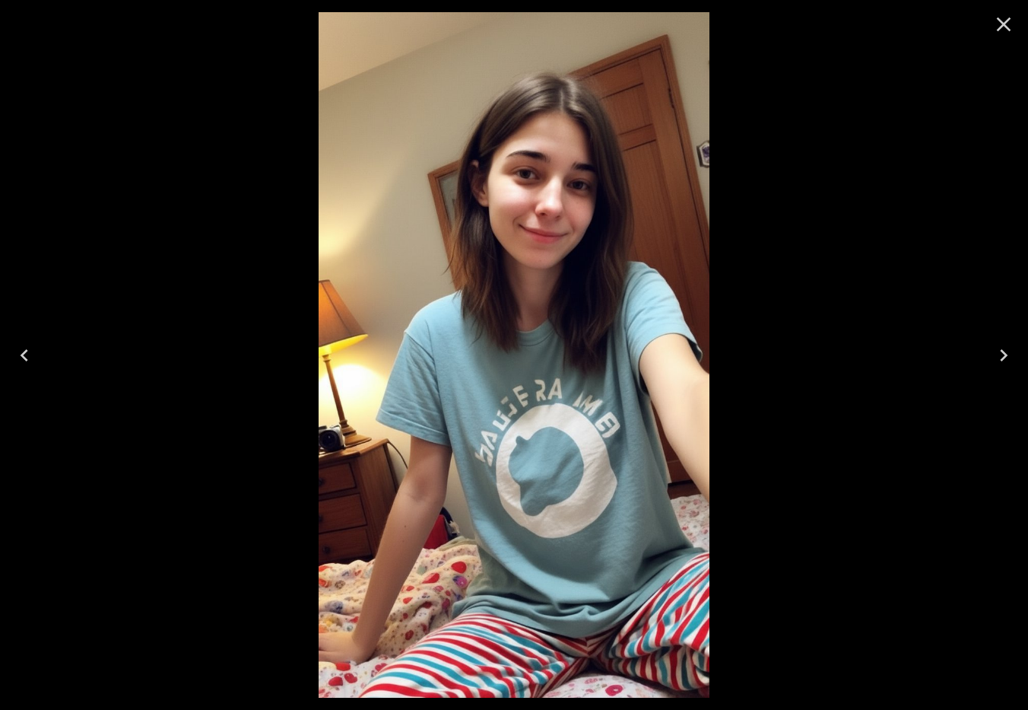
click at [1011, 33] on icon "Close" at bounding box center [1004, 24] width 24 height 24
